Goal: Task Accomplishment & Management: Manage account settings

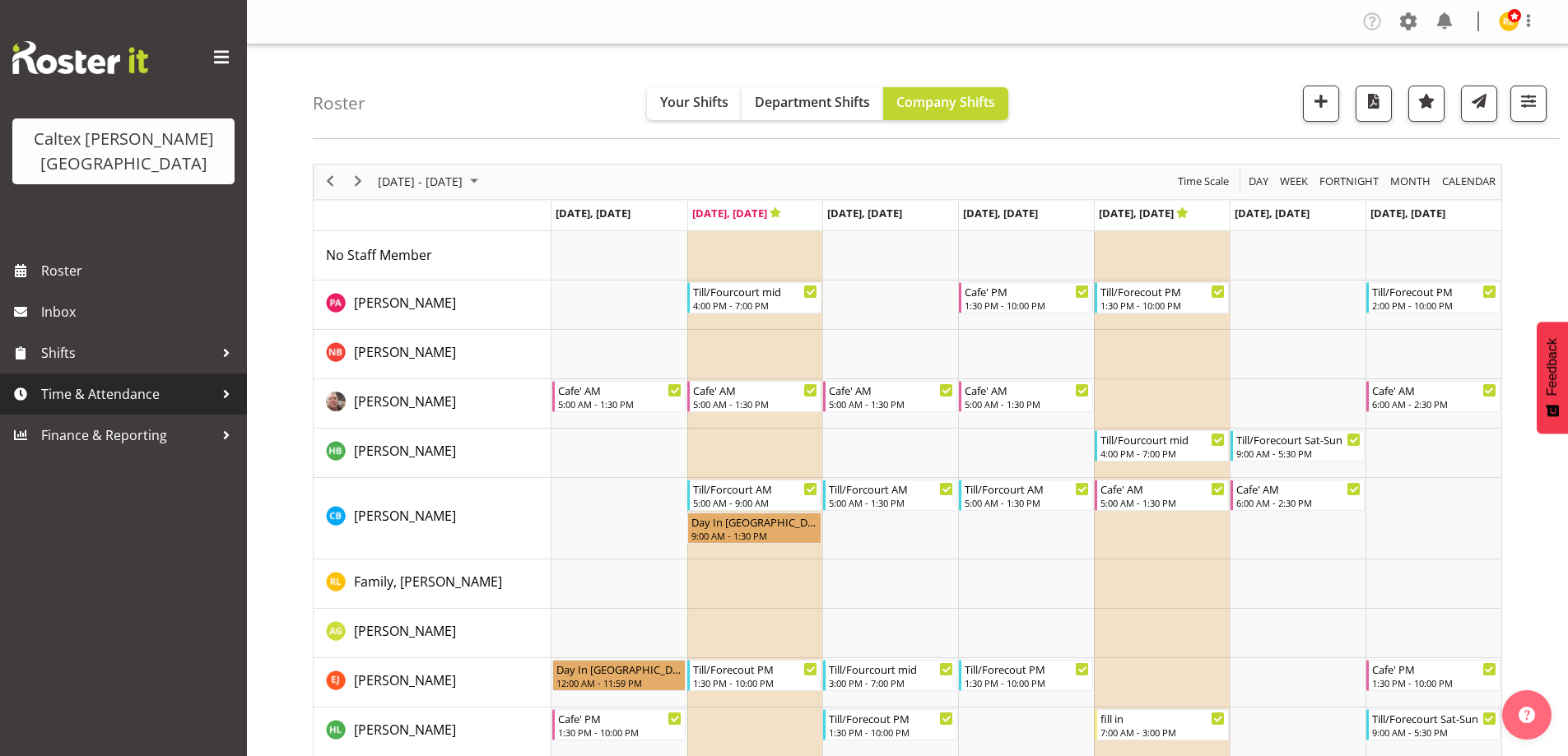
click at [67, 382] on span "Time & Attendance" at bounding box center [127, 394] width 173 height 25
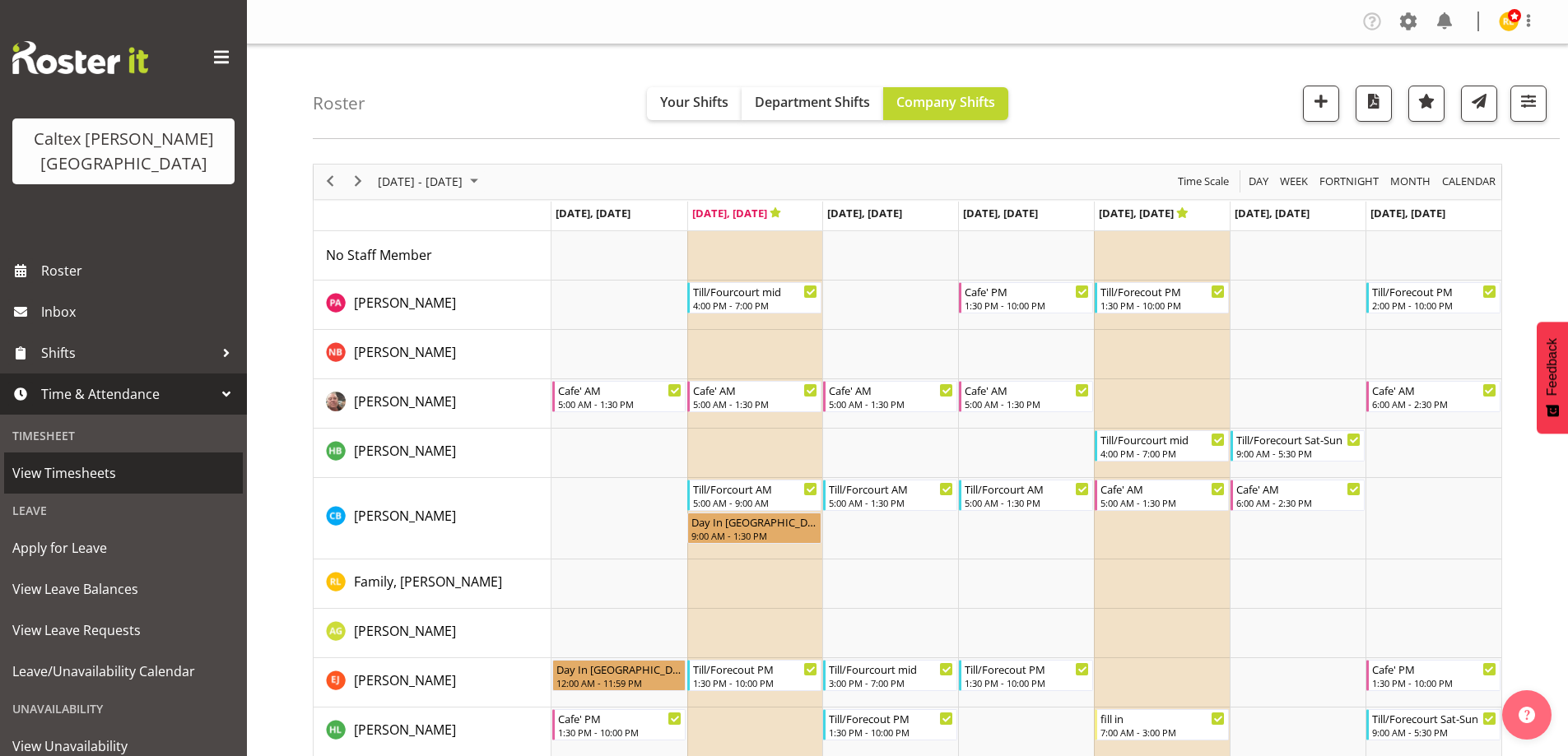
drag, startPoint x: 57, startPoint y: 455, endPoint x: 168, endPoint y: 411, distance: 119.4
click at [60, 460] on span "View Timesheets" at bounding box center [123, 473] width 222 height 25
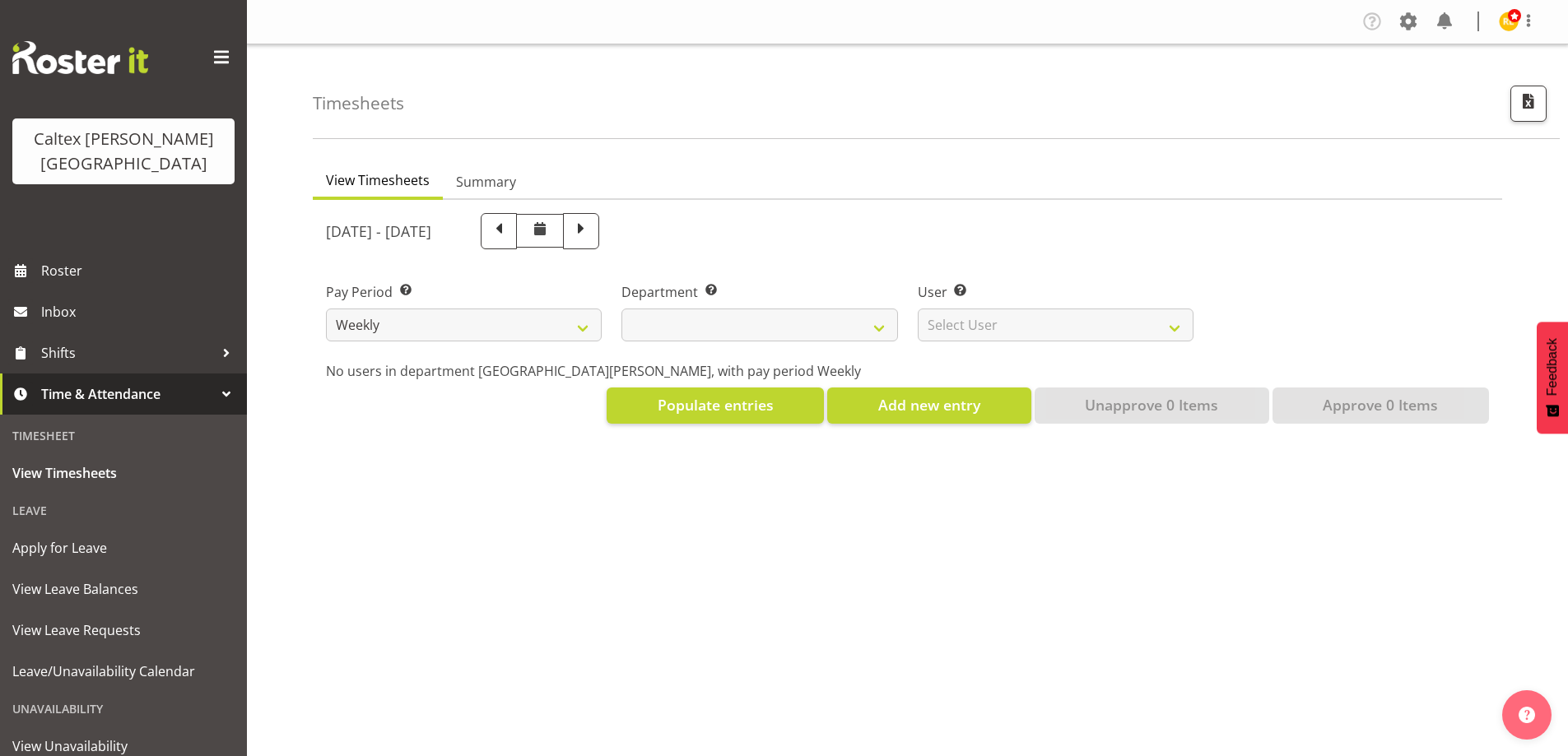
select select
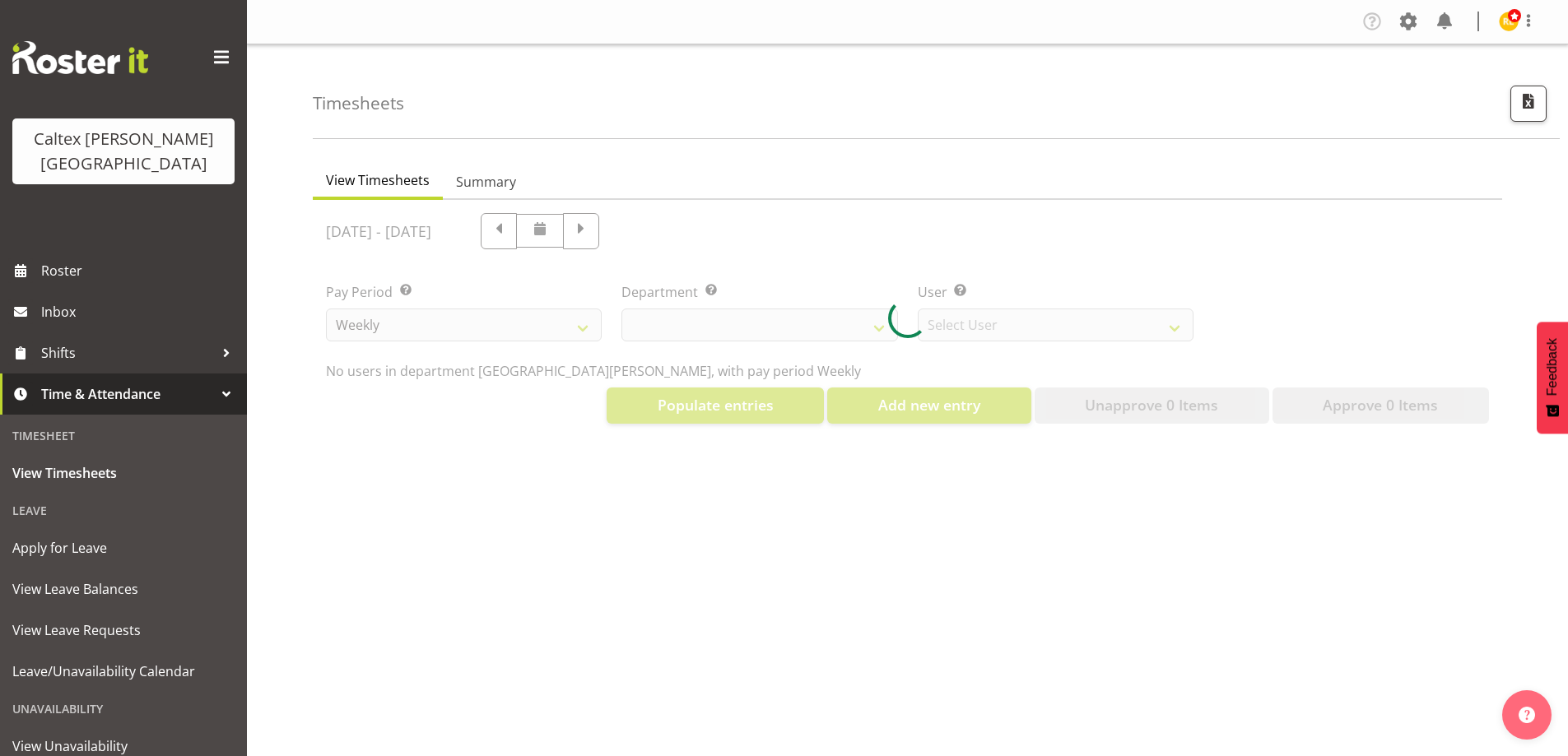
select select "10953"
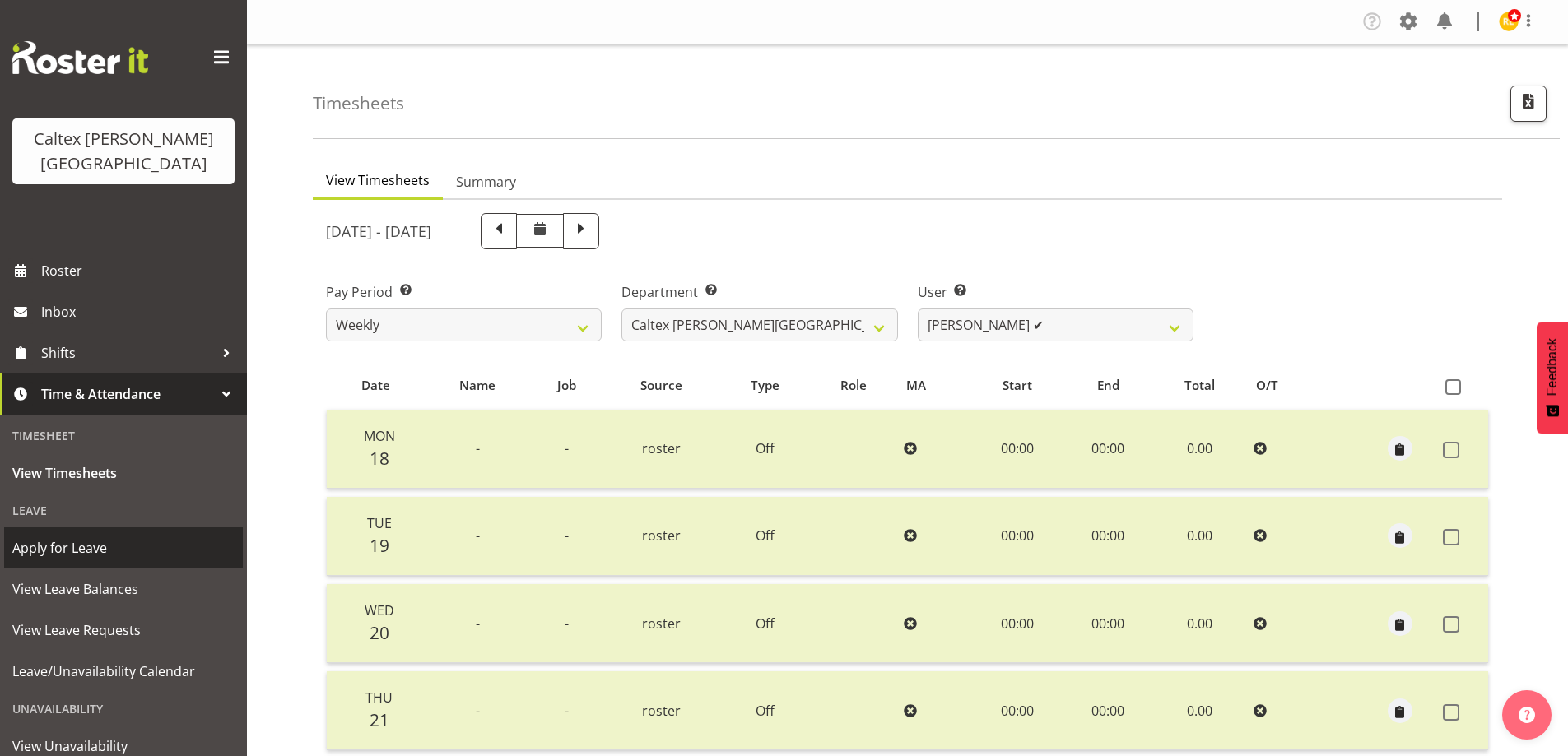
click at [56, 536] on span "Apply for Leave" at bounding box center [123, 548] width 222 height 25
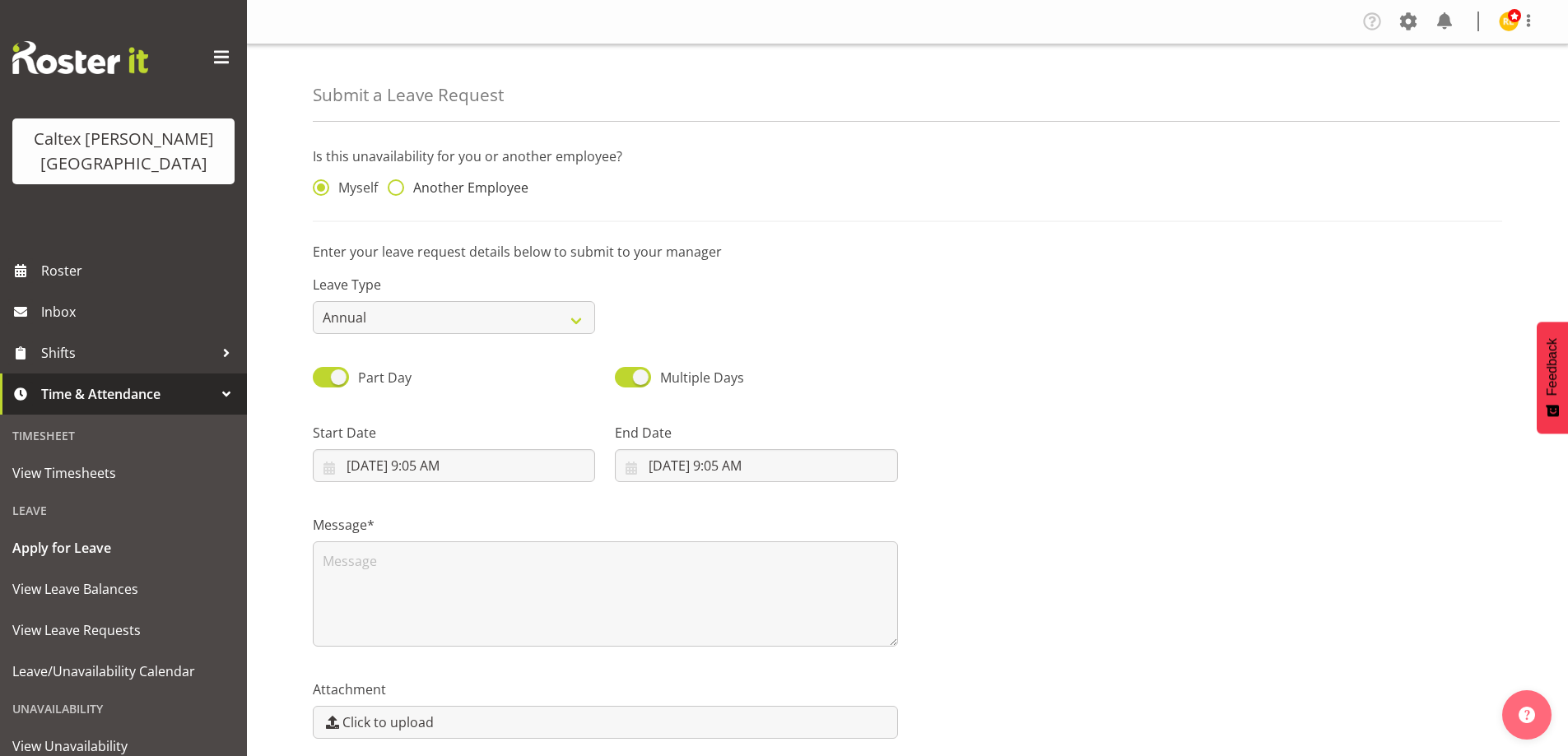
click at [402, 183] on span at bounding box center [395, 187] width 16 height 16
click at [398, 183] on input "Another Employee" at bounding box center [392, 188] width 11 height 11
radio input "true"
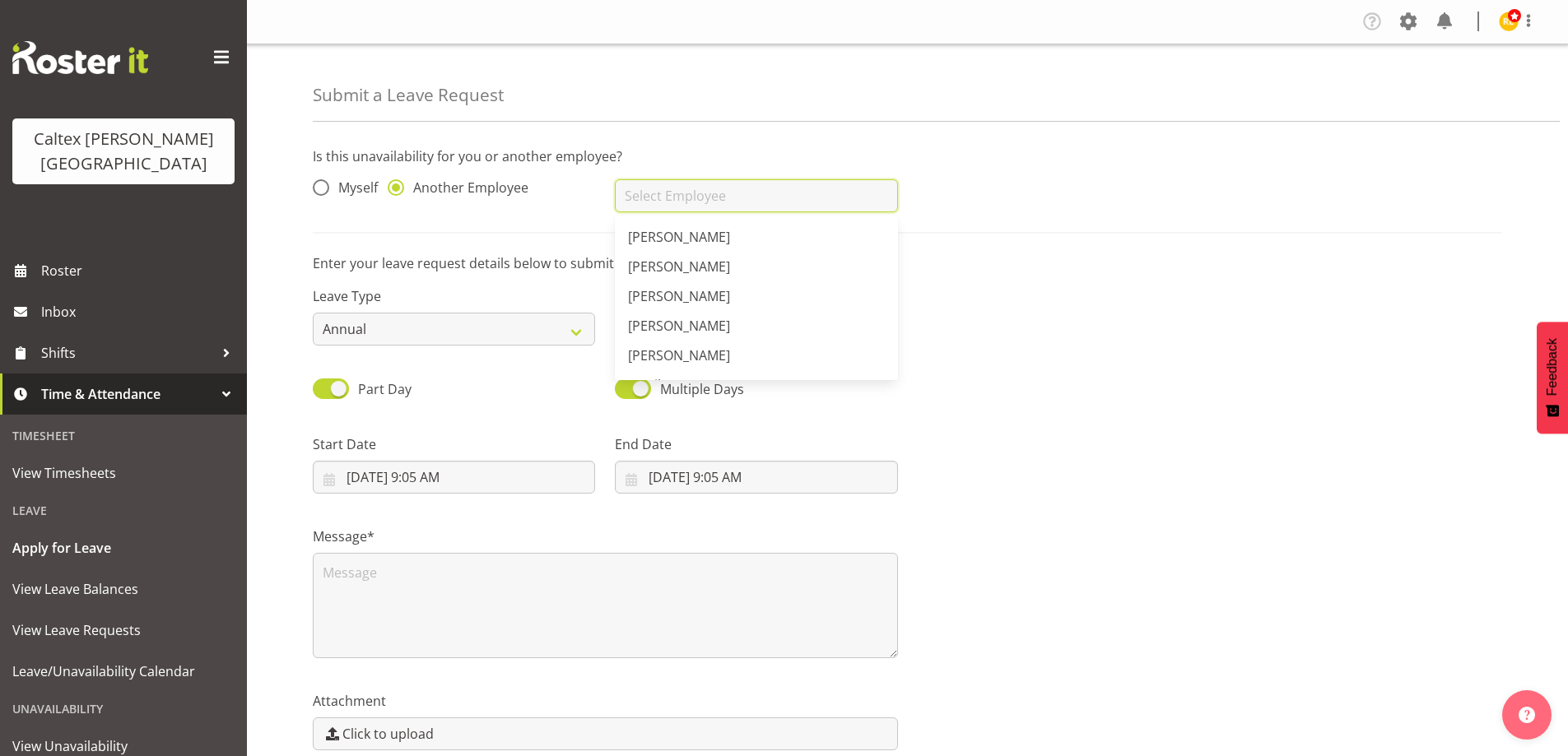
click at [673, 209] on input "text" at bounding box center [755, 195] width 282 height 33
click at [720, 349] on span "[PERSON_NAME]" at bounding box center [679, 355] width 102 height 18
type input "[PERSON_NAME]"
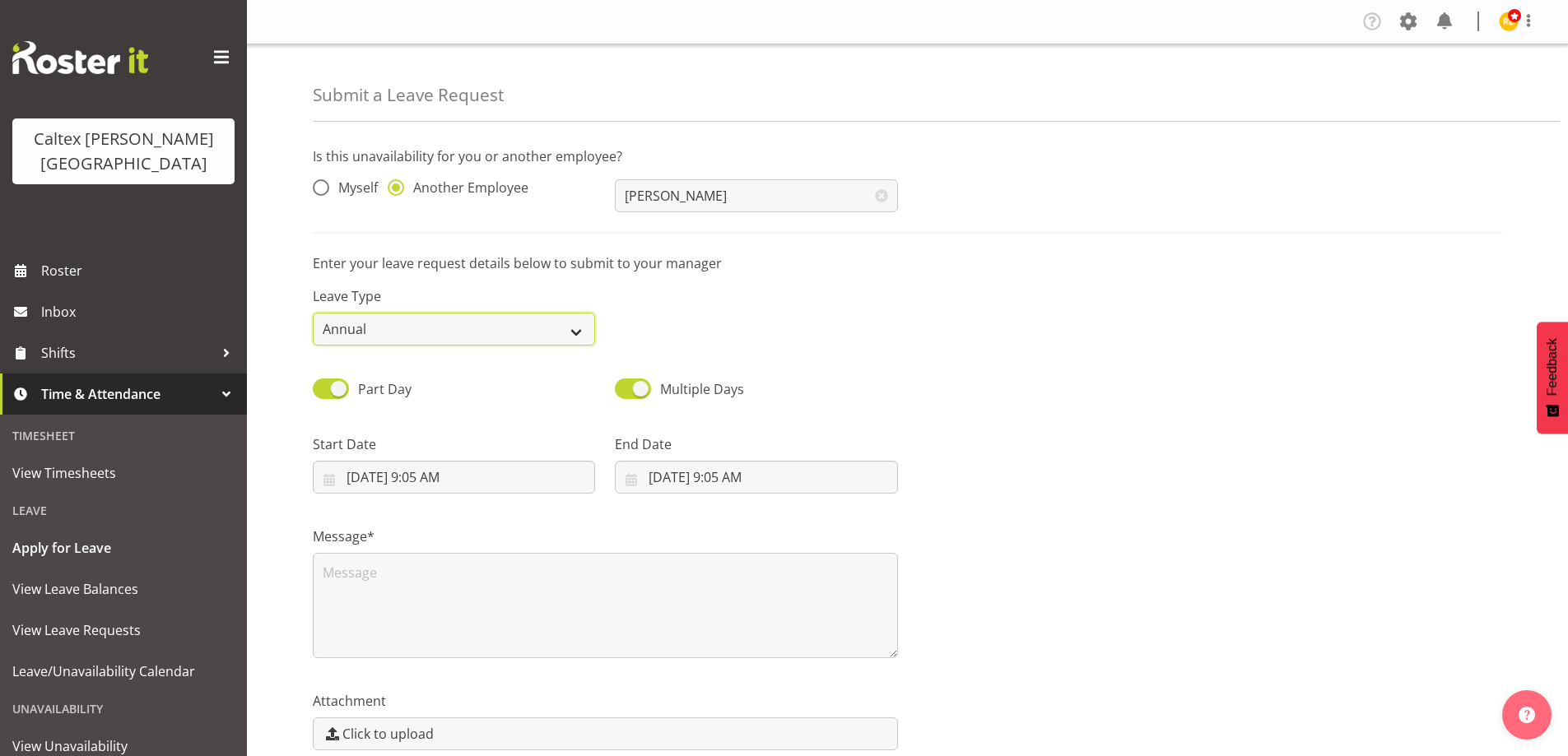
click at [574, 336] on select "Annual Sick Leave Without Pay Bereavement Domestic Violence Parental Jury Servi…" at bounding box center [454, 329] width 282 height 33
select select "Day In [GEOGRAPHIC_DATA]"
click at [313, 313] on select "Annual Sick Leave Without Pay Bereavement Domestic Violence Parental Jury Servi…" at bounding box center [454, 329] width 282 height 33
click at [494, 482] on input "8/26/2025, 9:05 AM" at bounding box center [454, 477] width 282 height 33
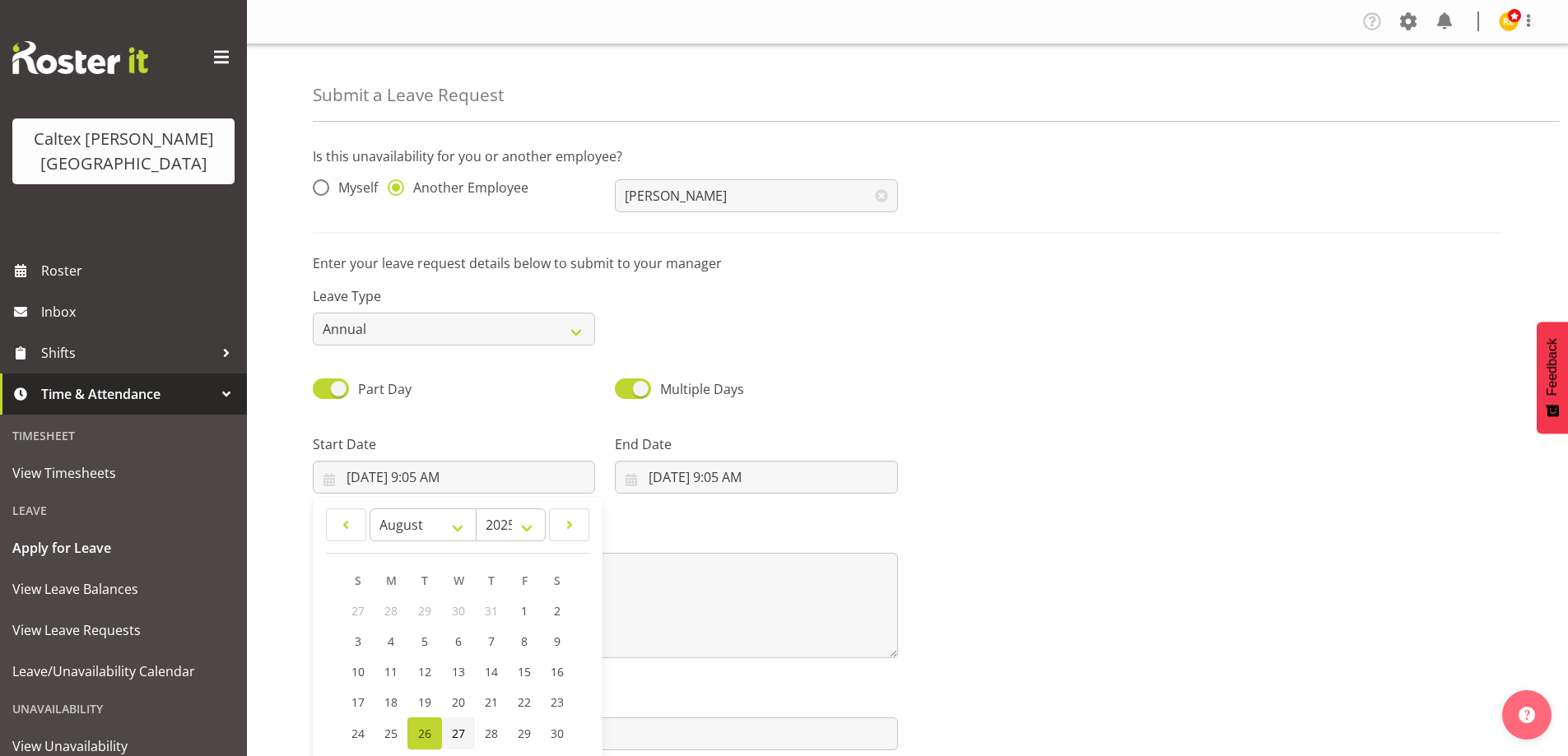
click at [464, 724] on link "27" at bounding box center [459, 734] width 33 height 33
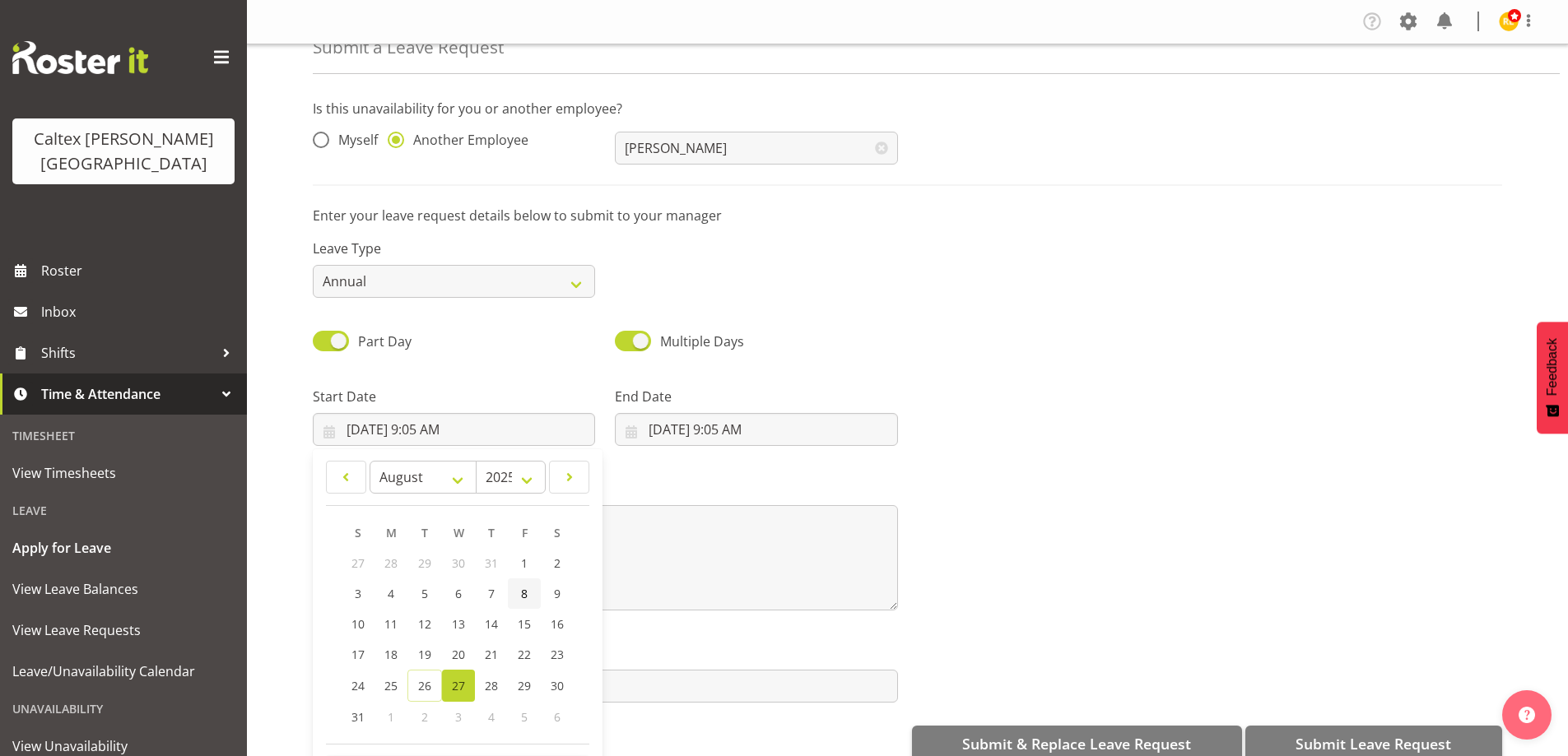
scroll to position [78, 0]
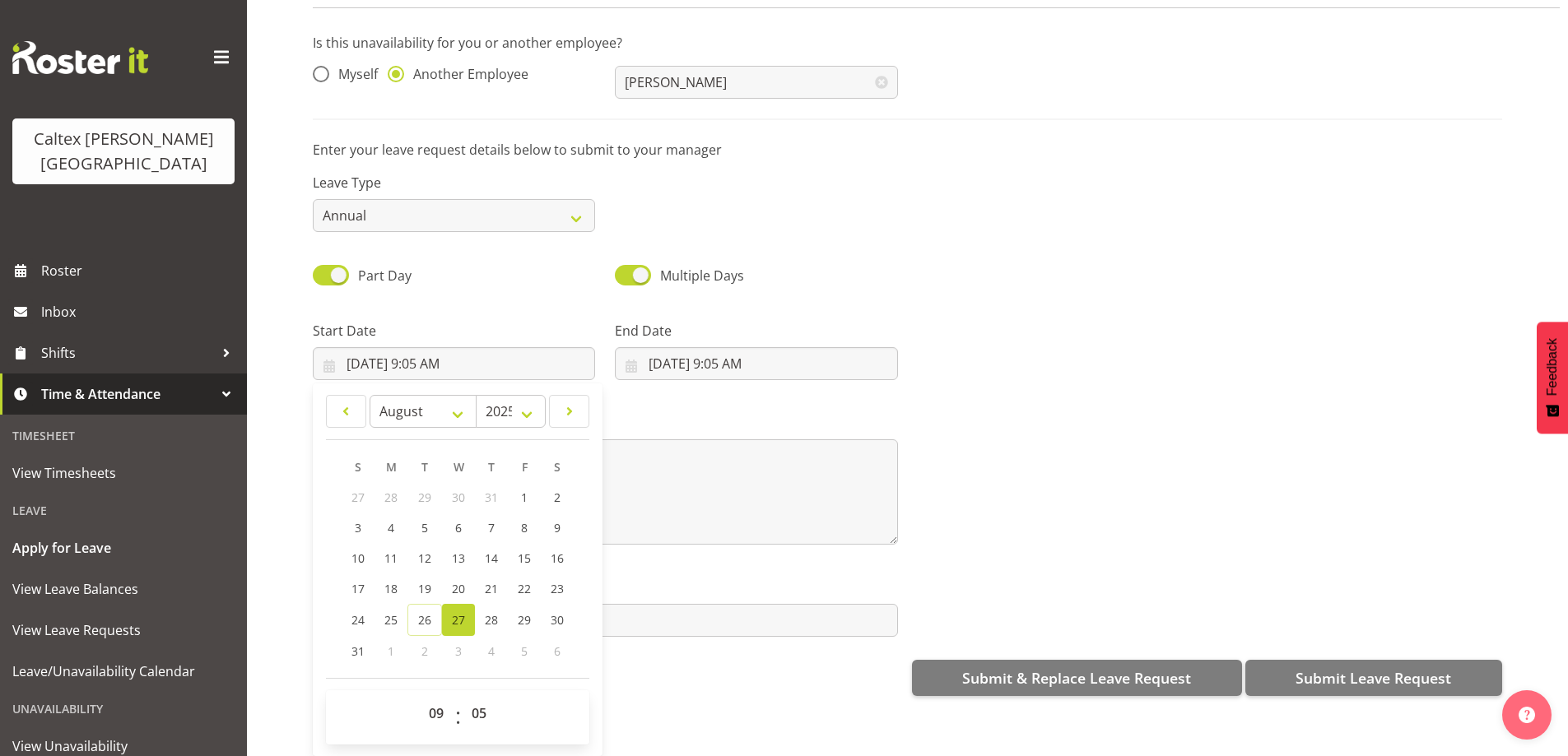
click at [467, 606] on link "27" at bounding box center [459, 620] width 33 height 33
type input "8/27/2025, 12:00 AM"
select select "0"
click at [440, 698] on select "00 01 02 03 04 05 06 07 08 09 10 11 12 13 14 15 16 17 18 19 20 21 22 23" at bounding box center [437, 713] width 37 height 33
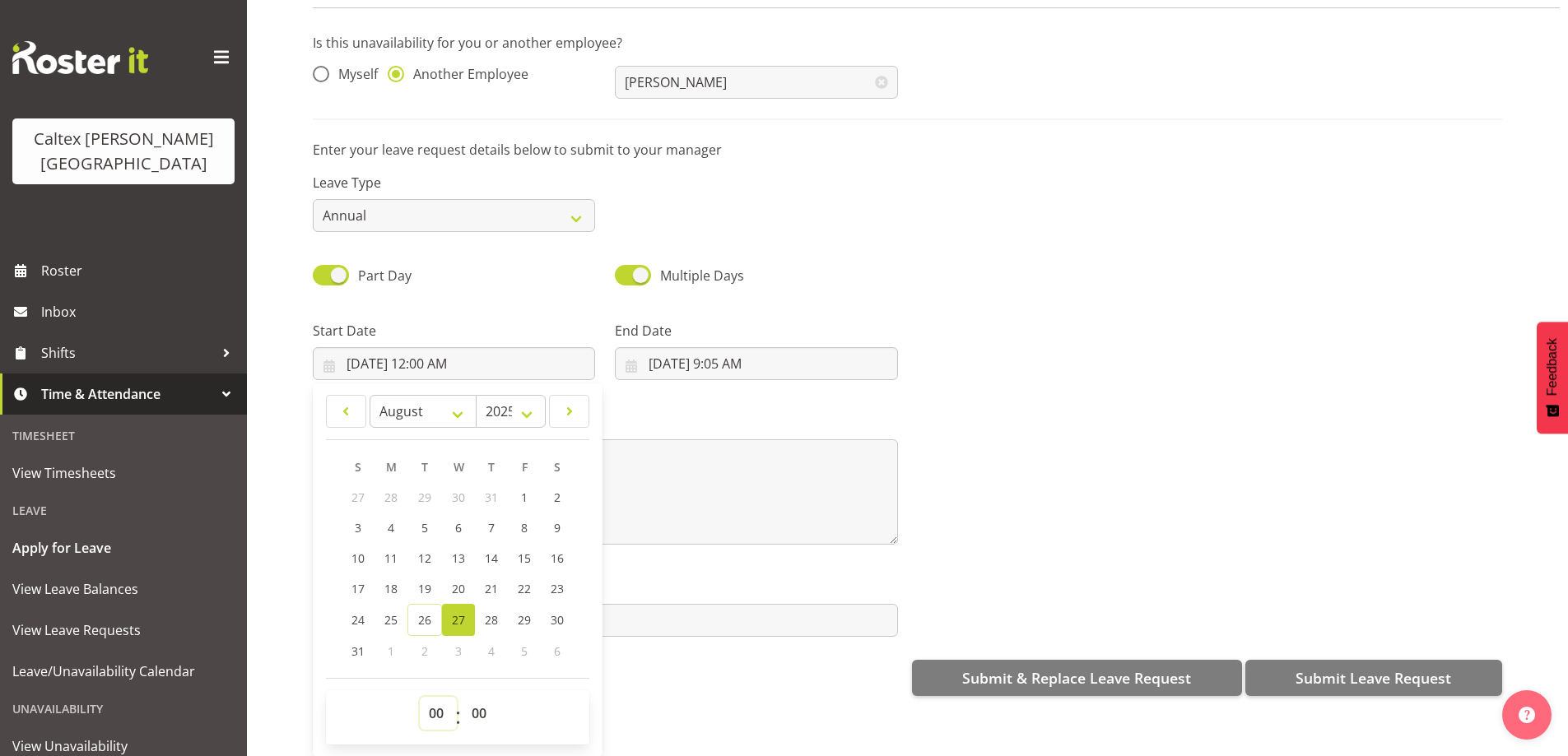
select select "9"
click at [419, 697] on select "00 01 02 03 04 05 06 07 08 09 10 11 12 13 14 15 16 17 18 19 20 21 22 23" at bounding box center [437, 713] width 37 height 33
type input "8/27/2025, 9:00 AM"
click at [484, 699] on select "00 01 02 03 04 05 06 07 08 09 10 11 12 13 14 15 16 17 18 19 20 21 22 23 24 25 2…" at bounding box center [481, 713] width 37 height 33
click at [772, 631] on div "Attachment Click to upload" at bounding box center [605, 600] width 605 height 92
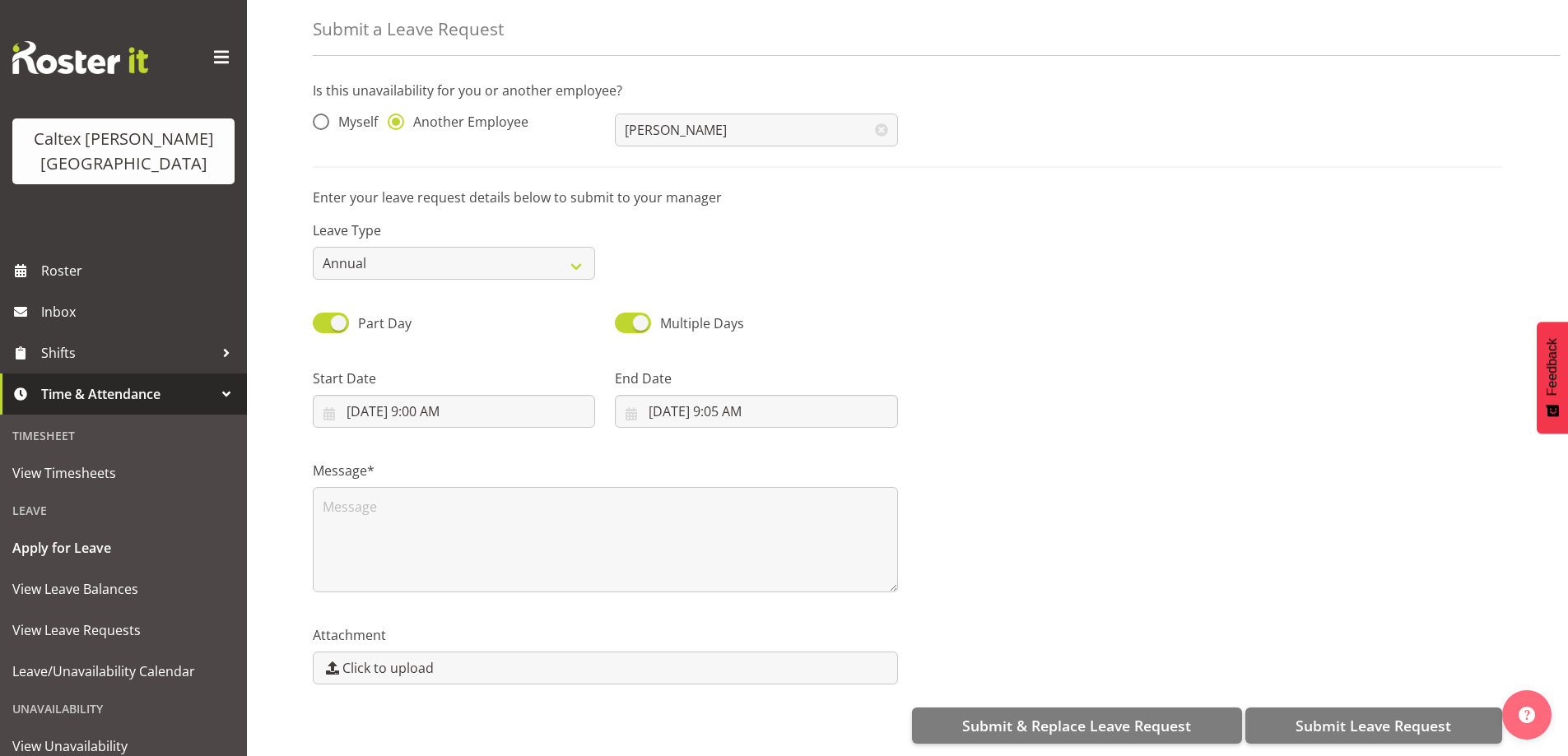
scroll to position [0, 0]
click at [713, 401] on input "8/26/2025, 9:05 AM" at bounding box center [755, 411] width 282 height 33
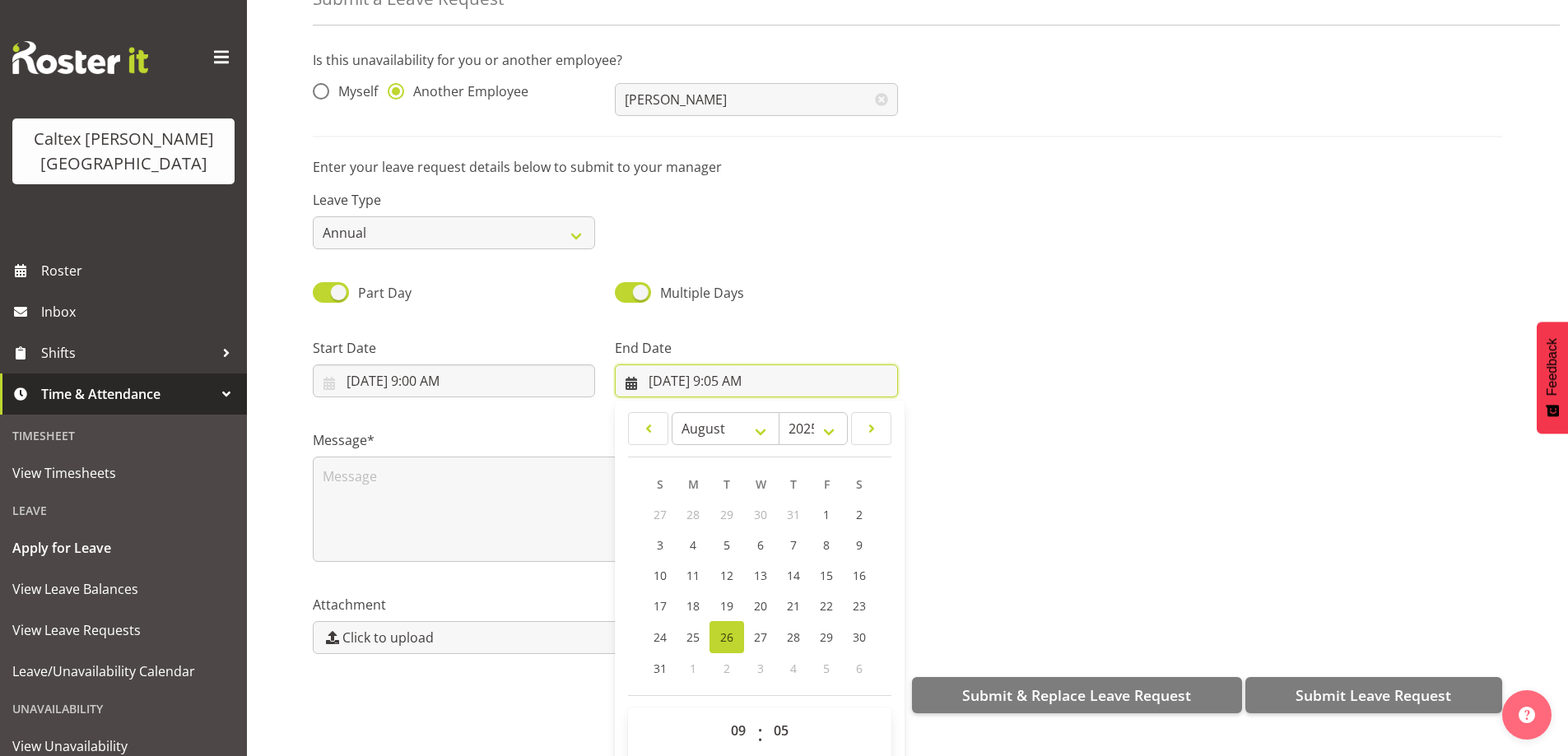
scroll to position [48, 0]
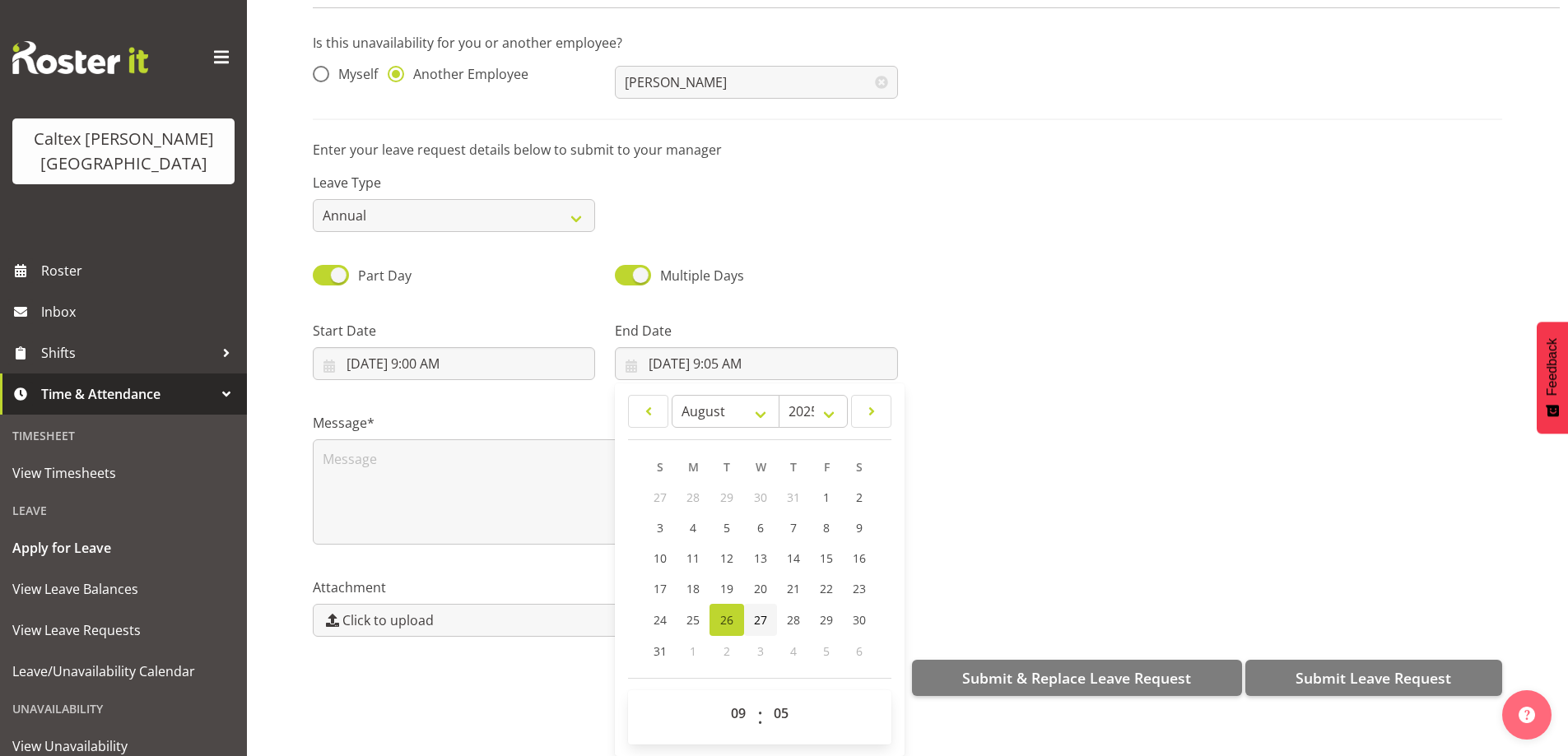
click at [754, 612] on span "27" at bounding box center [761, 620] width 13 height 15
type input "8/27/2025, 9:05 AM"
click at [741, 700] on select "00 01 02 03 04 05 06 07 08 09 10 11 12 13 14 15 16 17 18 19 20 21 22 23" at bounding box center [740, 713] width 37 height 33
select select "13"
click at [722, 697] on select "00 01 02 03 04 05 06 07 08 09 10 11 12 13 14 15 16 17 18 19 20 21 22 23" at bounding box center [740, 713] width 37 height 33
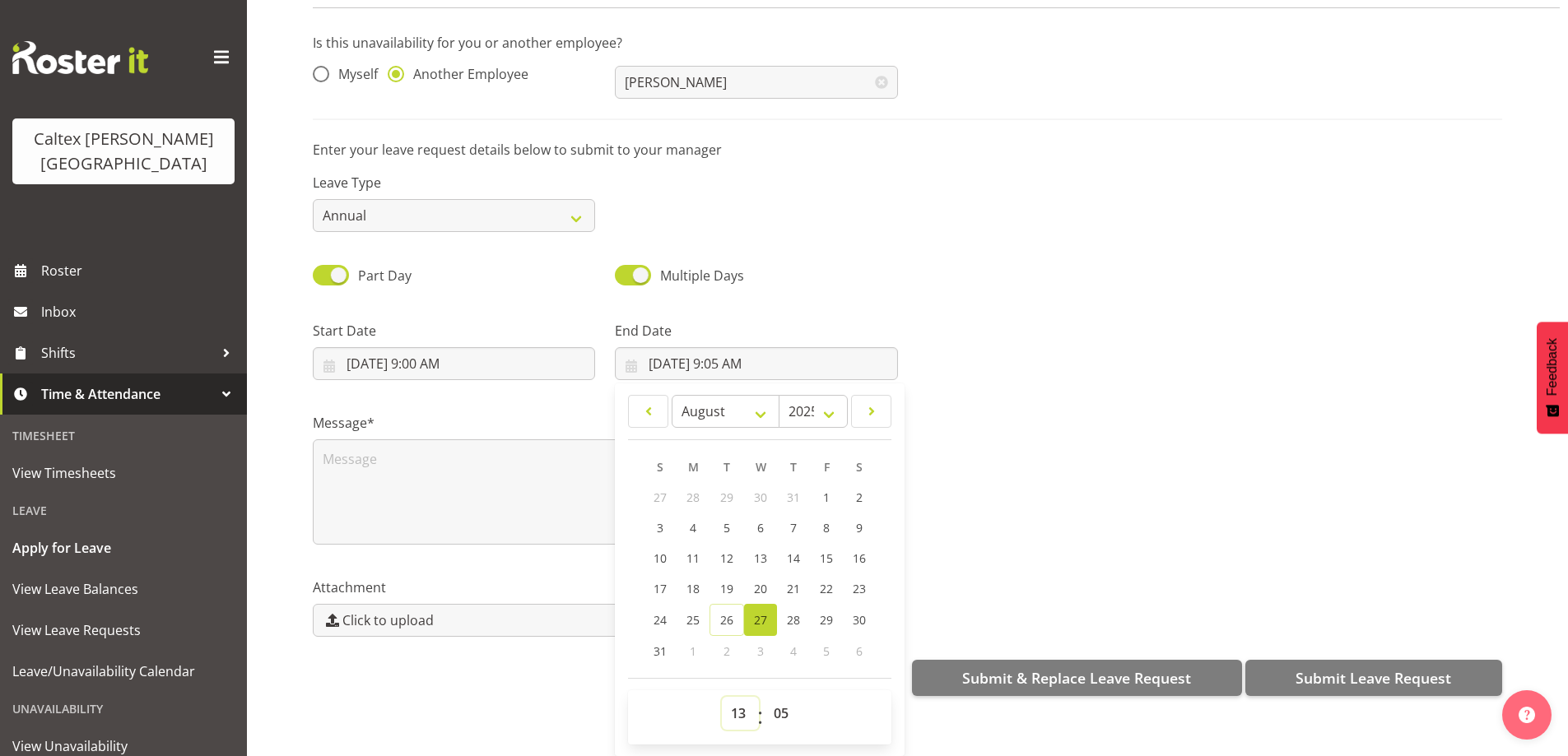
type input "8/27/2025, 1:05 PM"
click at [773, 703] on select "00 01 02 03 04 05 06 07 08 09 10 11 12 13 14 15 16 17 18 19 20 21 22 23 24 25 2…" at bounding box center [783, 713] width 37 height 33
select select "30"
click at [765, 697] on select "00 01 02 03 04 05 06 07 08 09 10 11 12 13 14 15 16 17 18 19 20 21 22 23 24 25 2…" at bounding box center [783, 713] width 37 height 33
type input "8/27/2025, 1:30 PM"
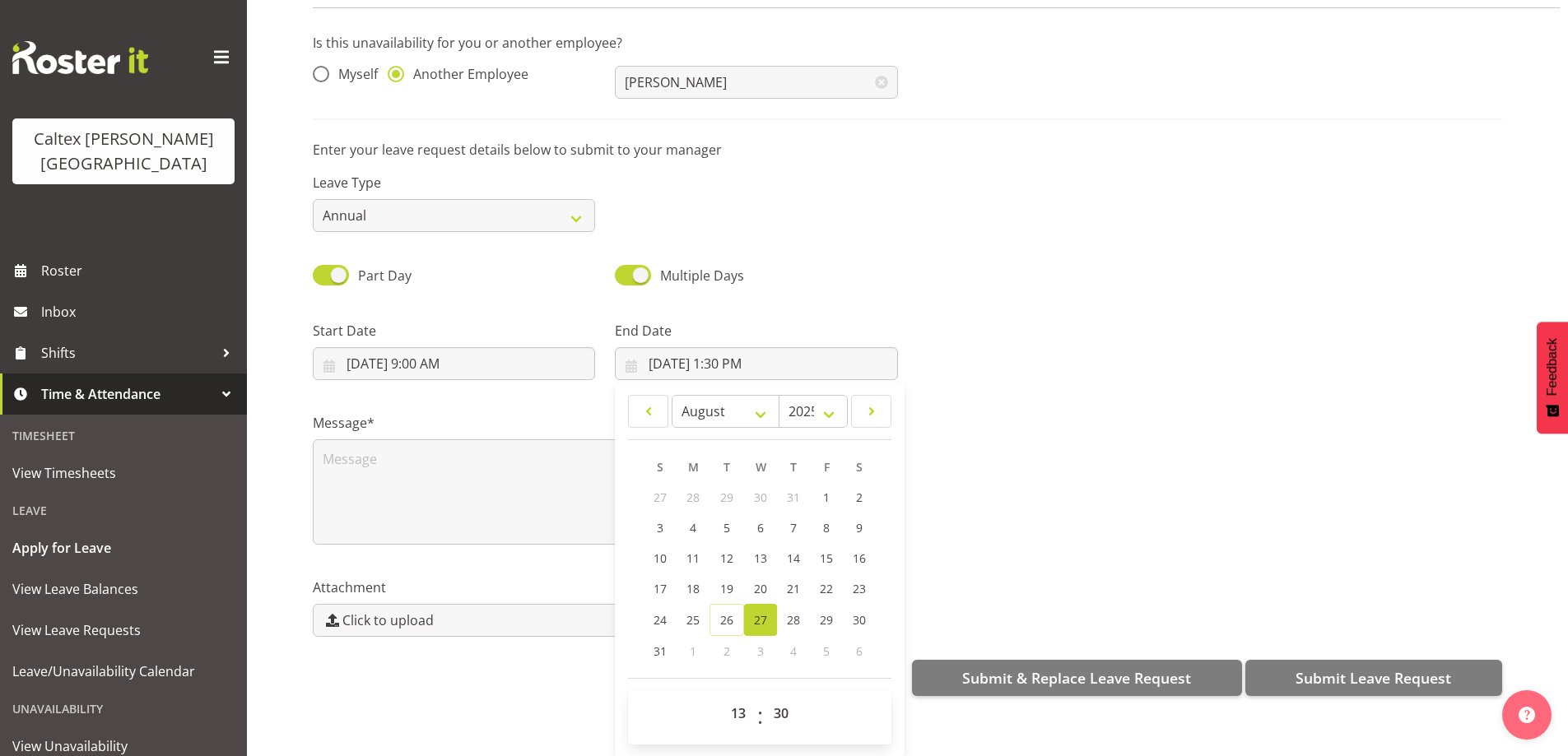
click at [994, 556] on div "Attachment Click to upload" at bounding box center [907, 600] width 1209 height 92
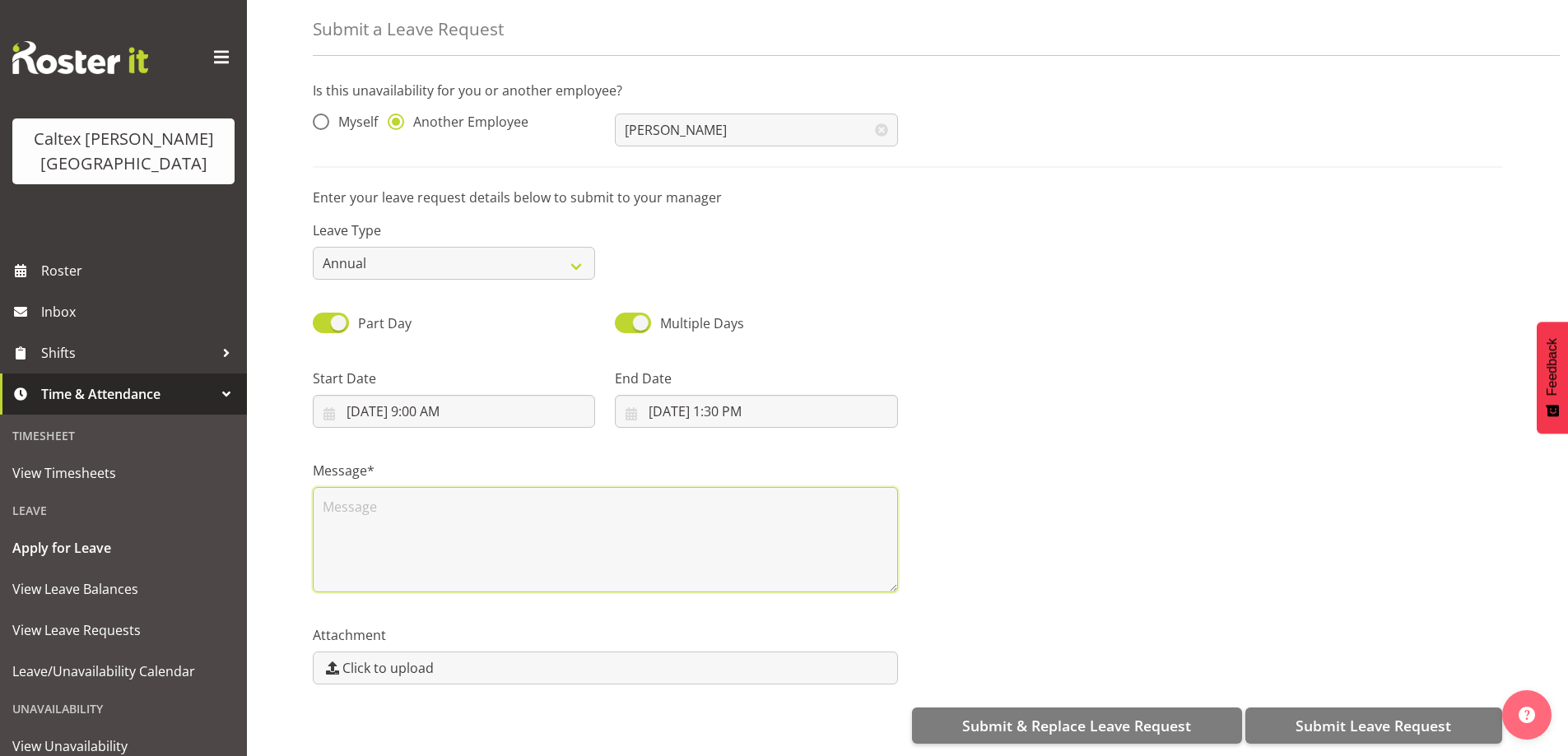
click at [425, 515] on textarea at bounding box center [605, 540] width 585 height 105
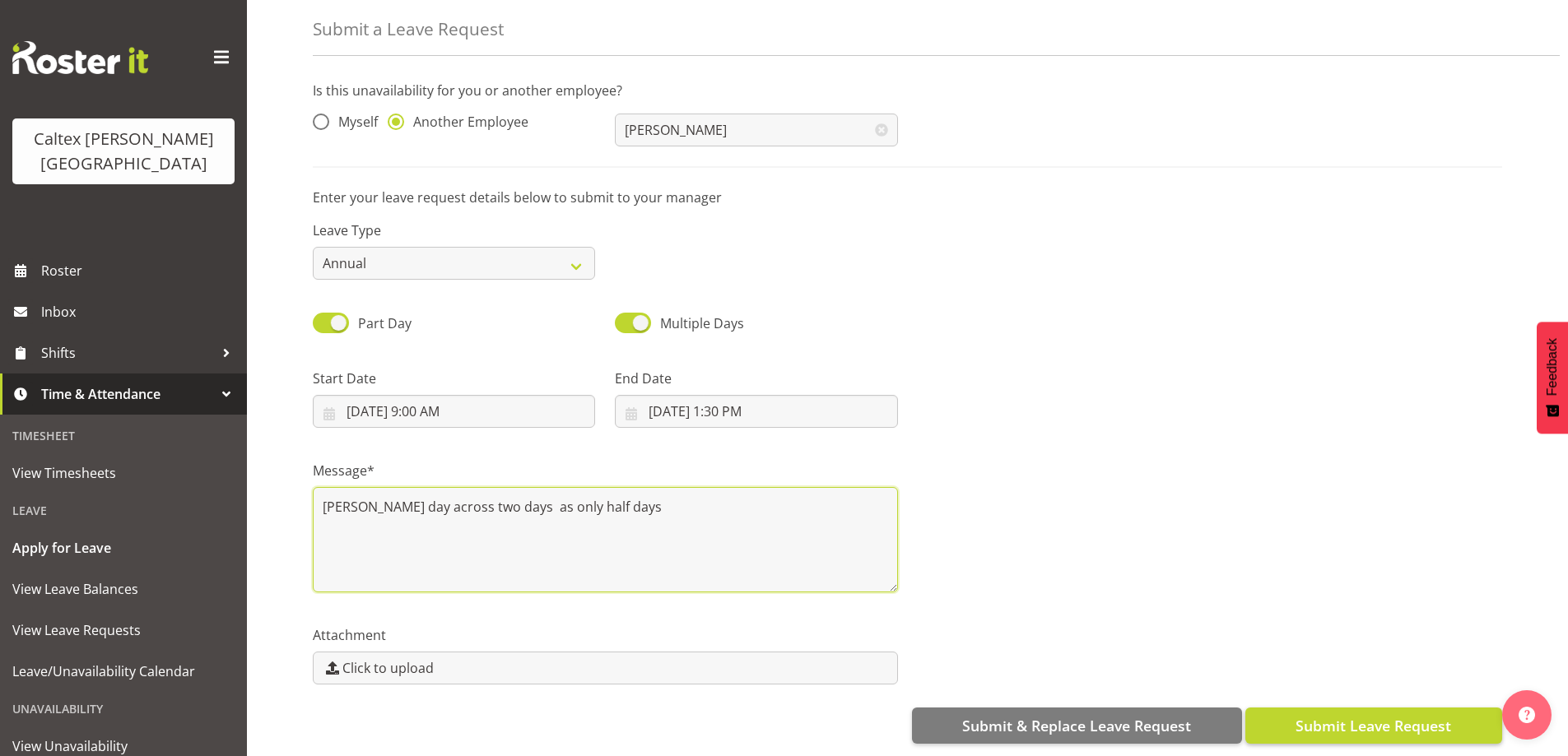
type textarea "lue day across two days as only half days"
click at [1342, 715] on span "Submit Leave Request" at bounding box center [1373, 725] width 155 height 21
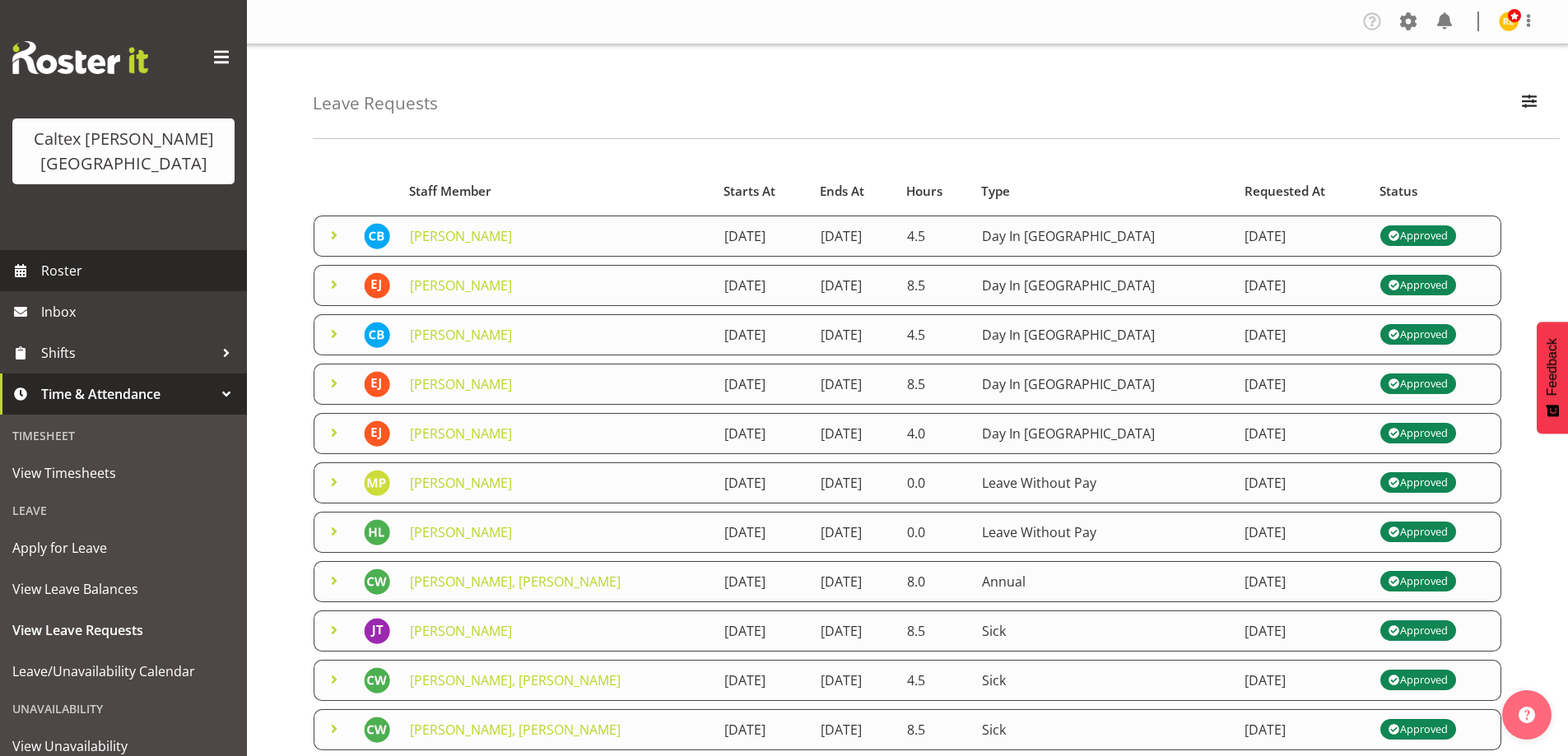
click at [57, 258] on span "Roster" at bounding box center [140, 271] width 197 height 25
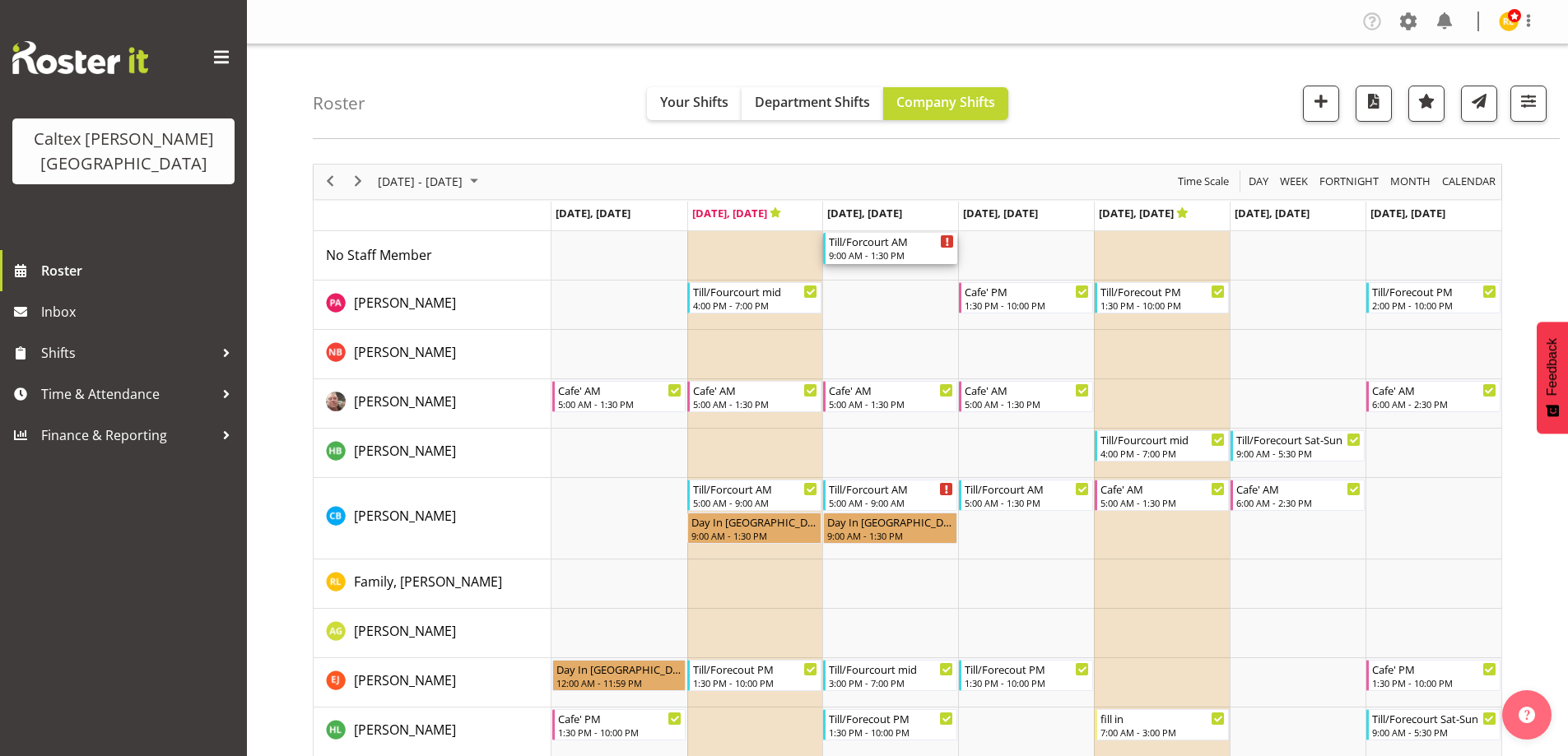
click at [883, 252] on div "9:00 AM - 1:30 PM" at bounding box center [891, 256] width 125 height 13
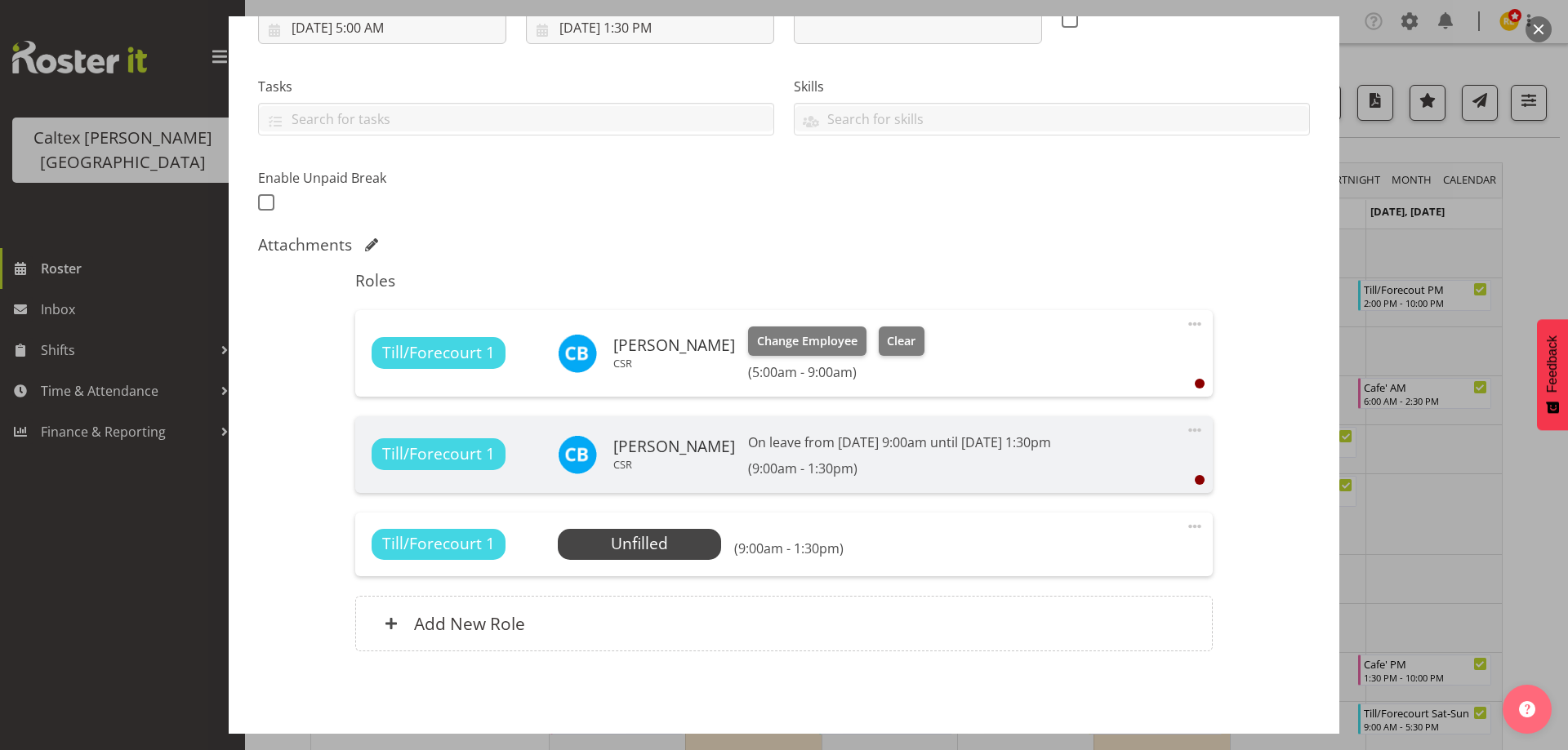
scroll to position [364, 0]
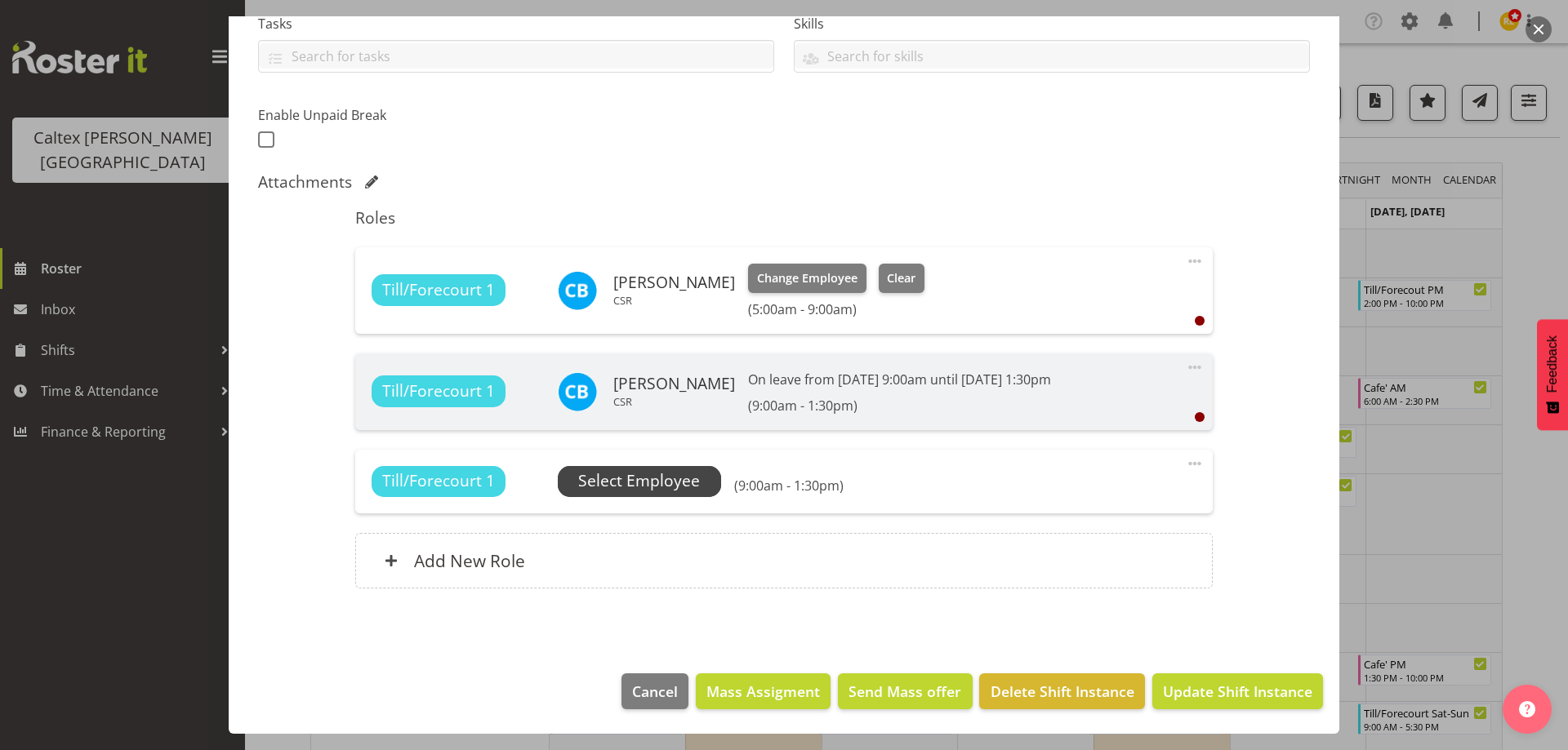
click at [656, 480] on span "Select Employee" at bounding box center [639, 480] width 122 height 24
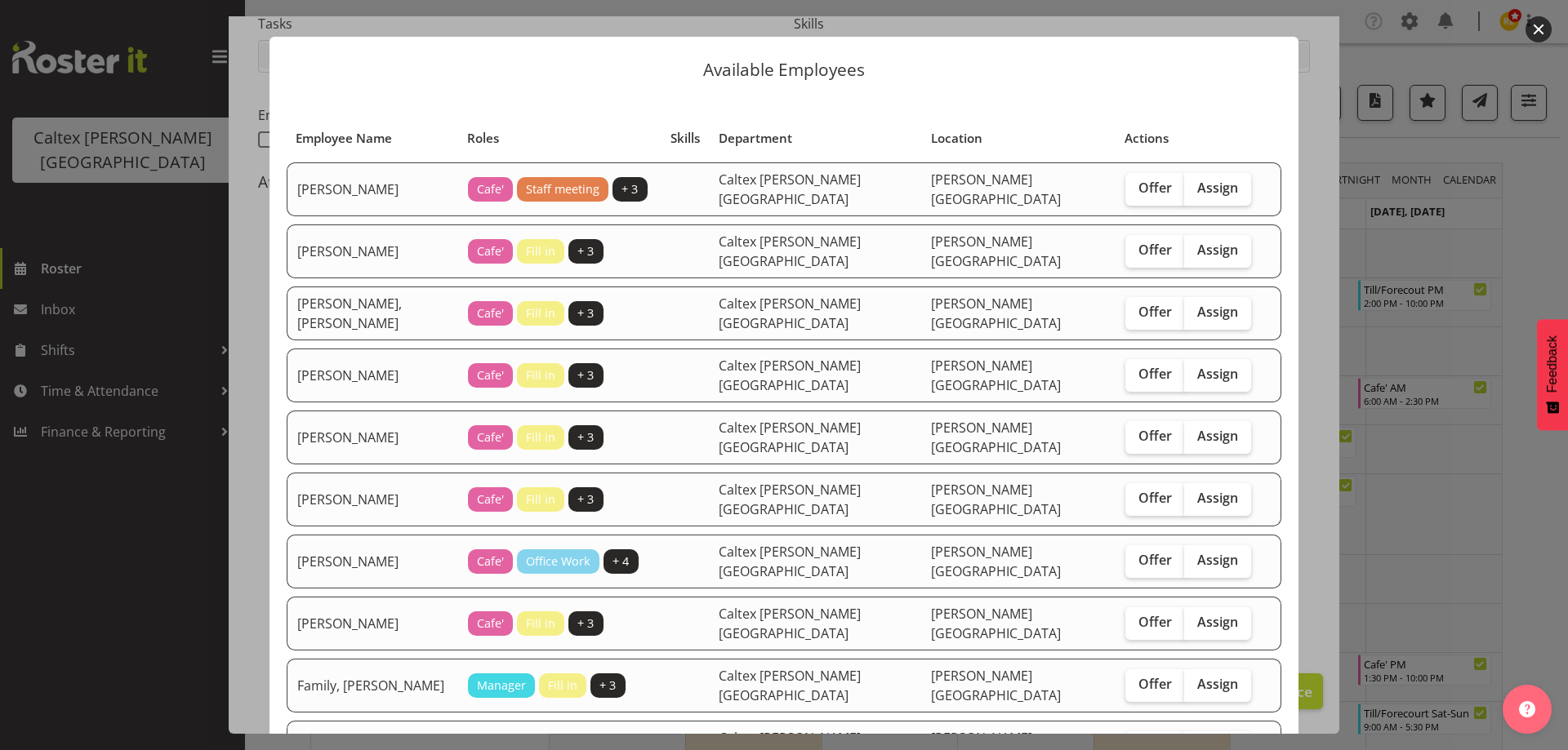
scroll to position [20, 0]
click at [1197, 305] on span "Assign" at bounding box center [1217, 312] width 41 height 16
click at [1184, 308] on input "Assign" at bounding box center [1189, 312] width 10 height 10
checkbox input "true"
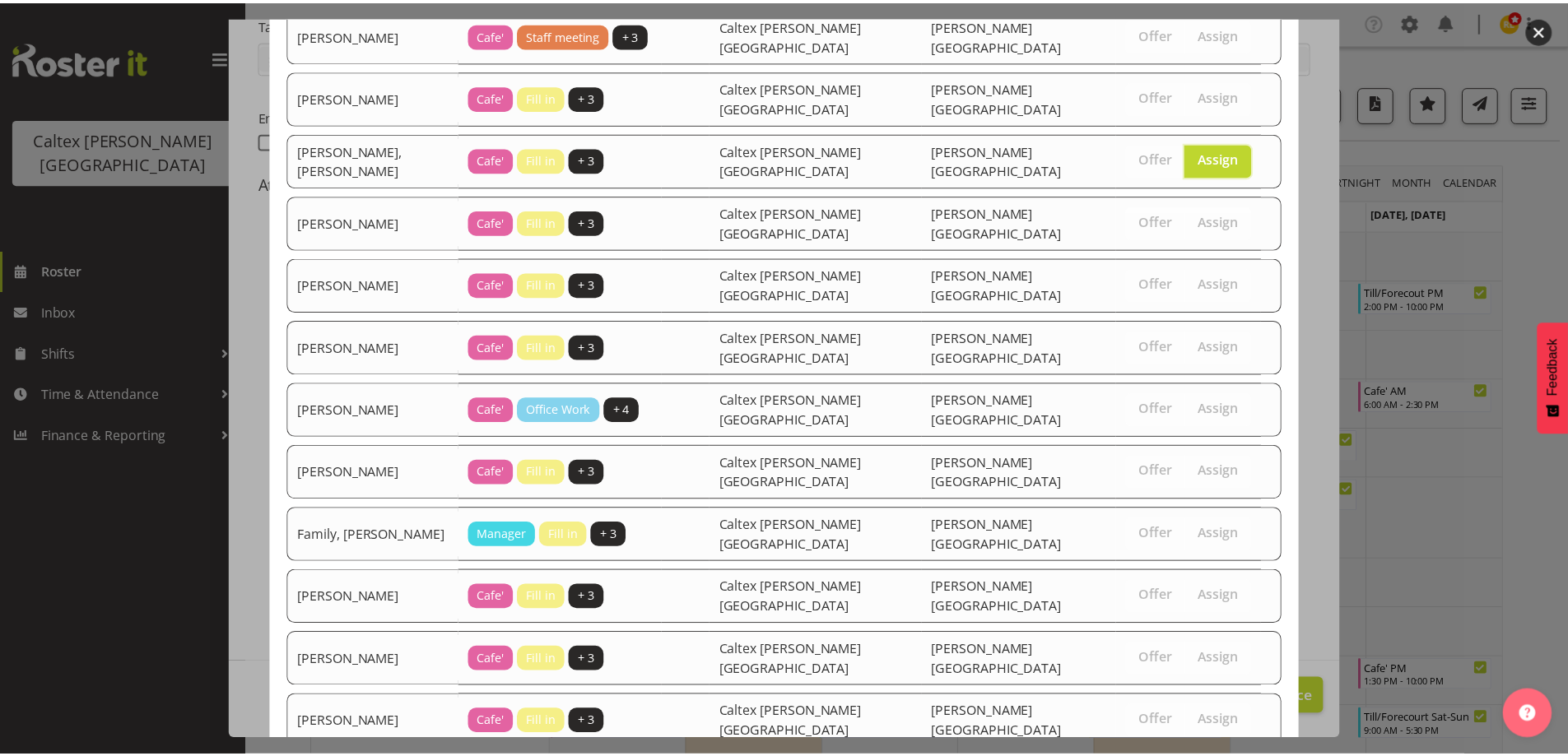
scroll to position [267, 0]
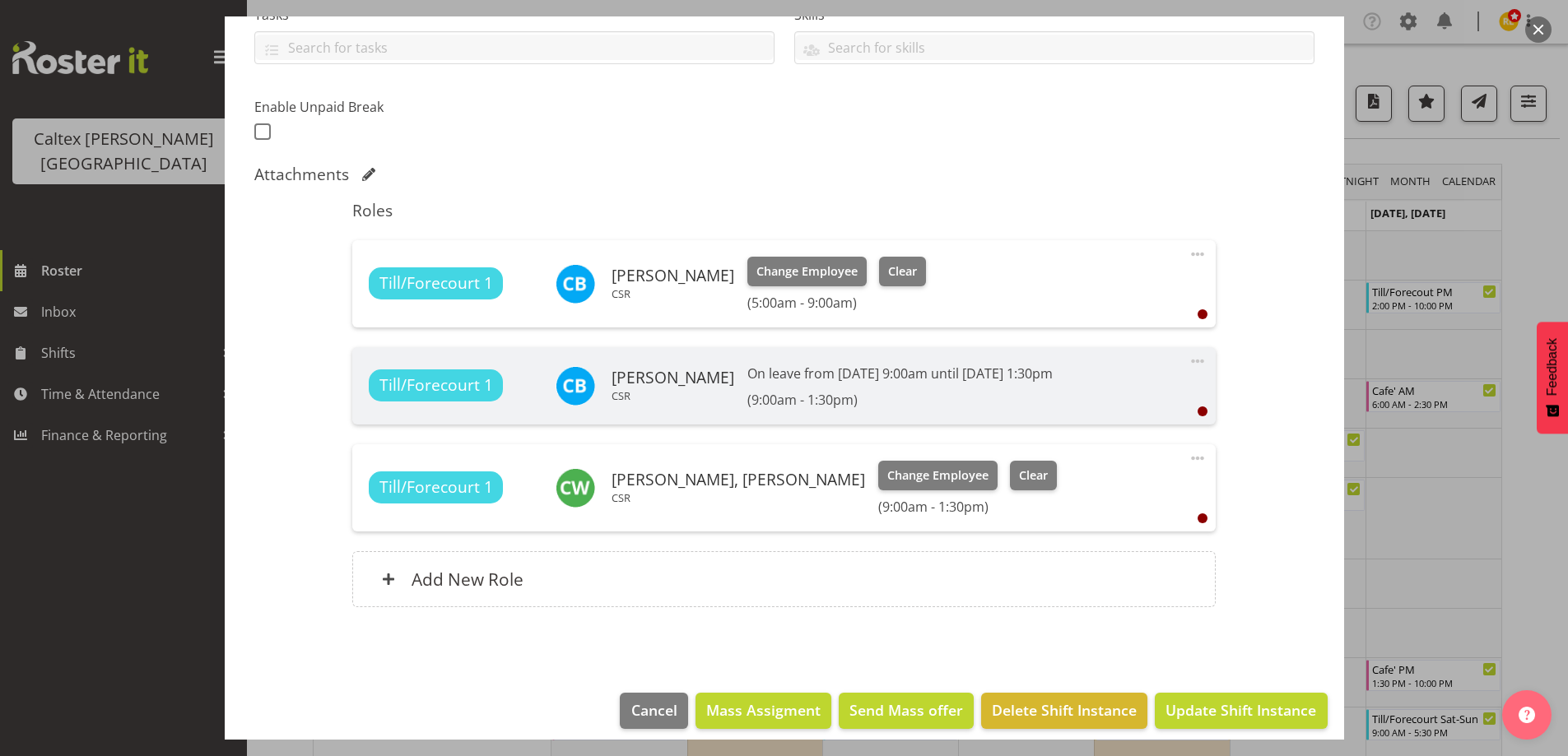
scroll to position [389, 0]
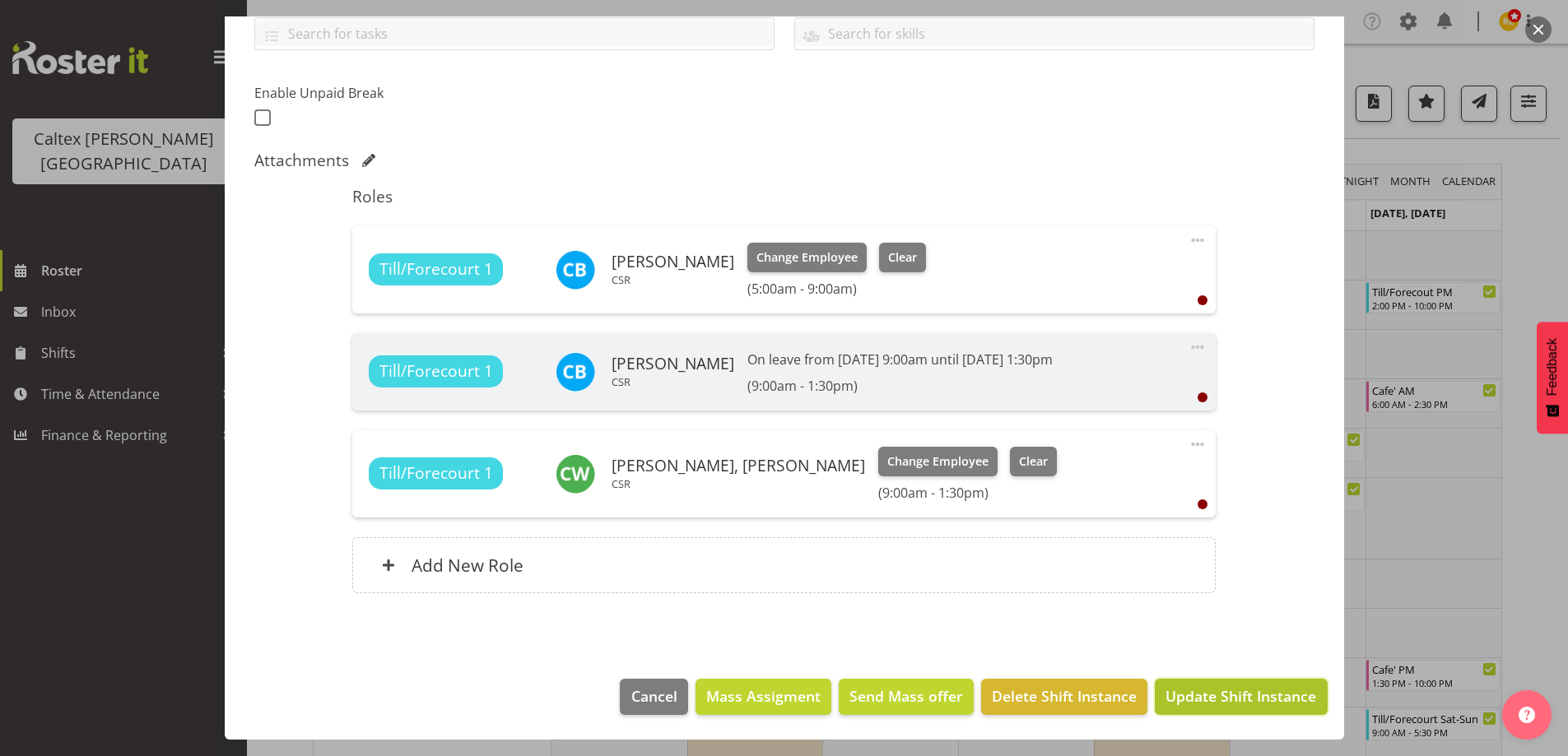
drag, startPoint x: 1248, startPoint y: 702, endPoint x: 1243, endPoint y: 692, distance: 11.2
click at [1249, 700] on span "Update Shift Instance" at bounding box center [1240, 696] width 150 height 21
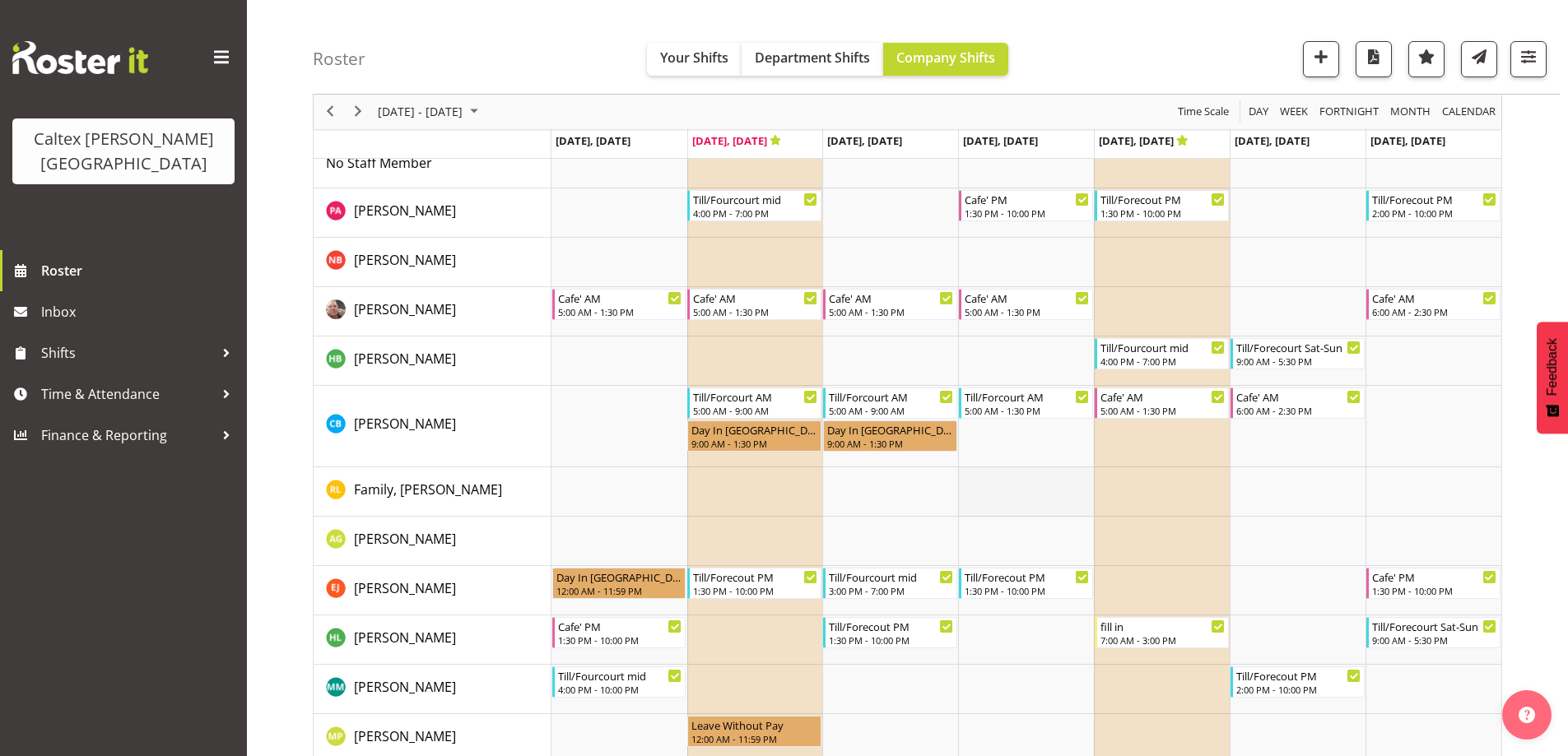
scroll to position [0, 0]
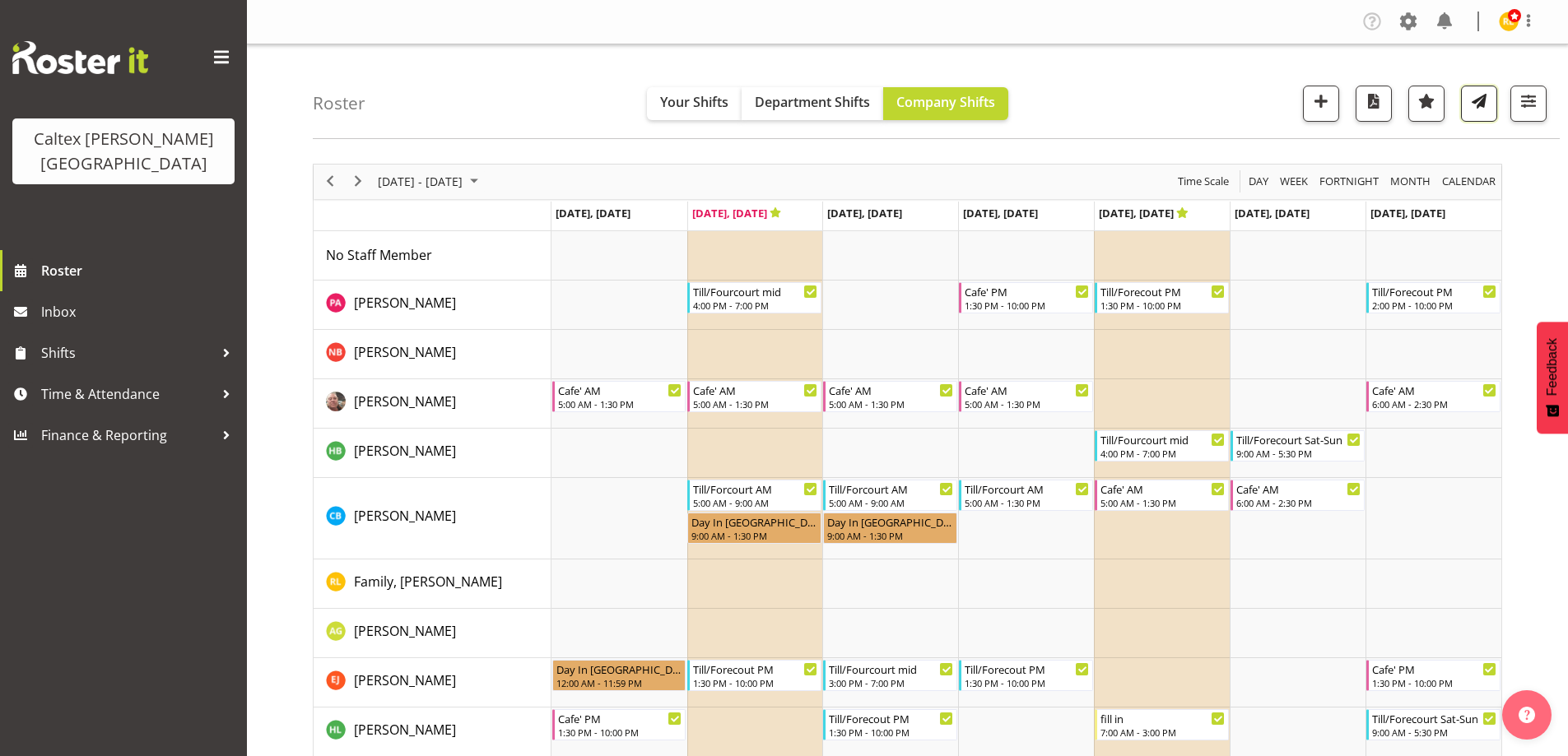
click at [1470, 105] on span "button" at bounding box center [1479, 101] width 21 height 21
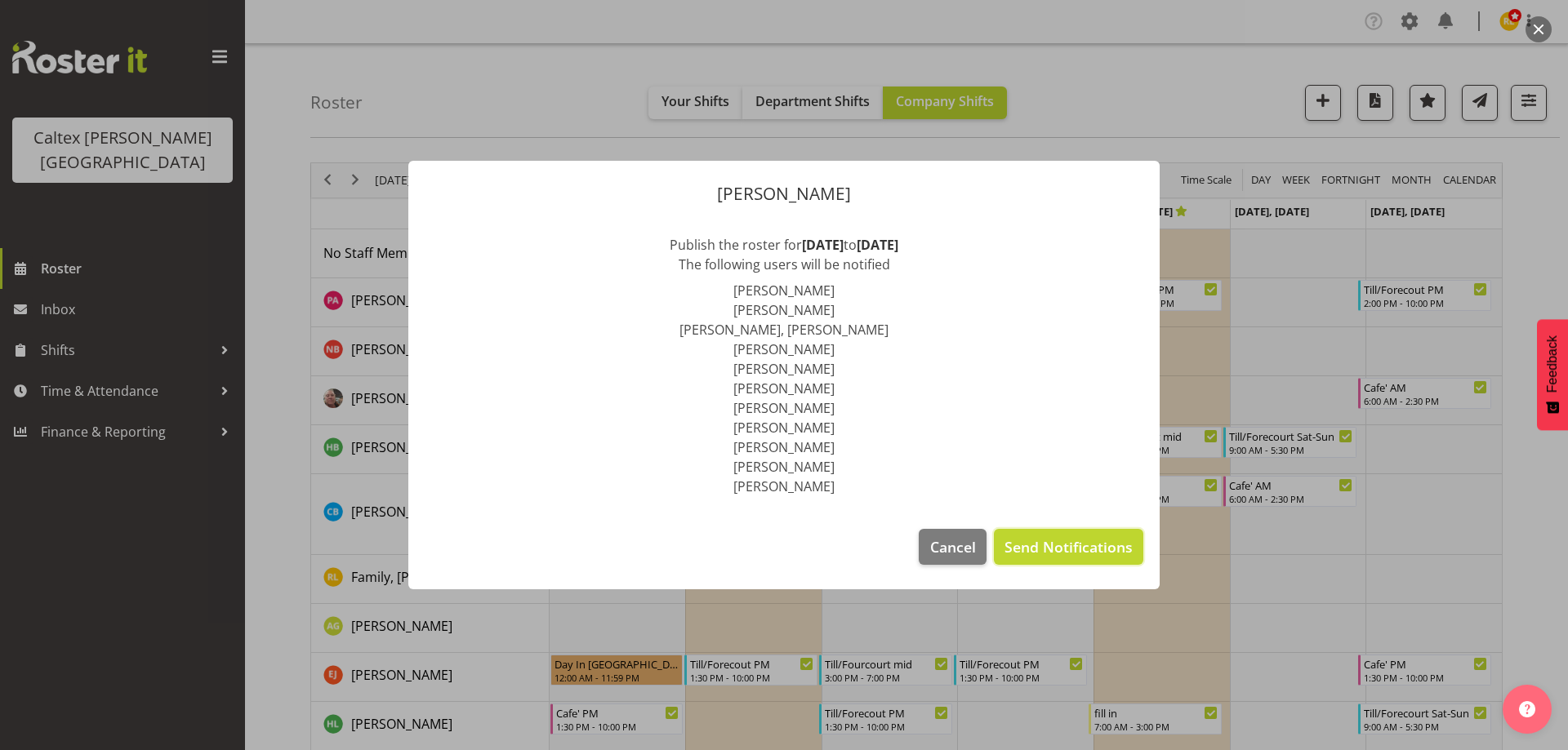
drag, startPoint x: 1080, startPoint y: 550, endPoint x: 1516, endPoint y: 320, distance: 492.9
click at [1095, 536] on span "Send Notifications" at bounding box center [1067, 547] width 128 height 21
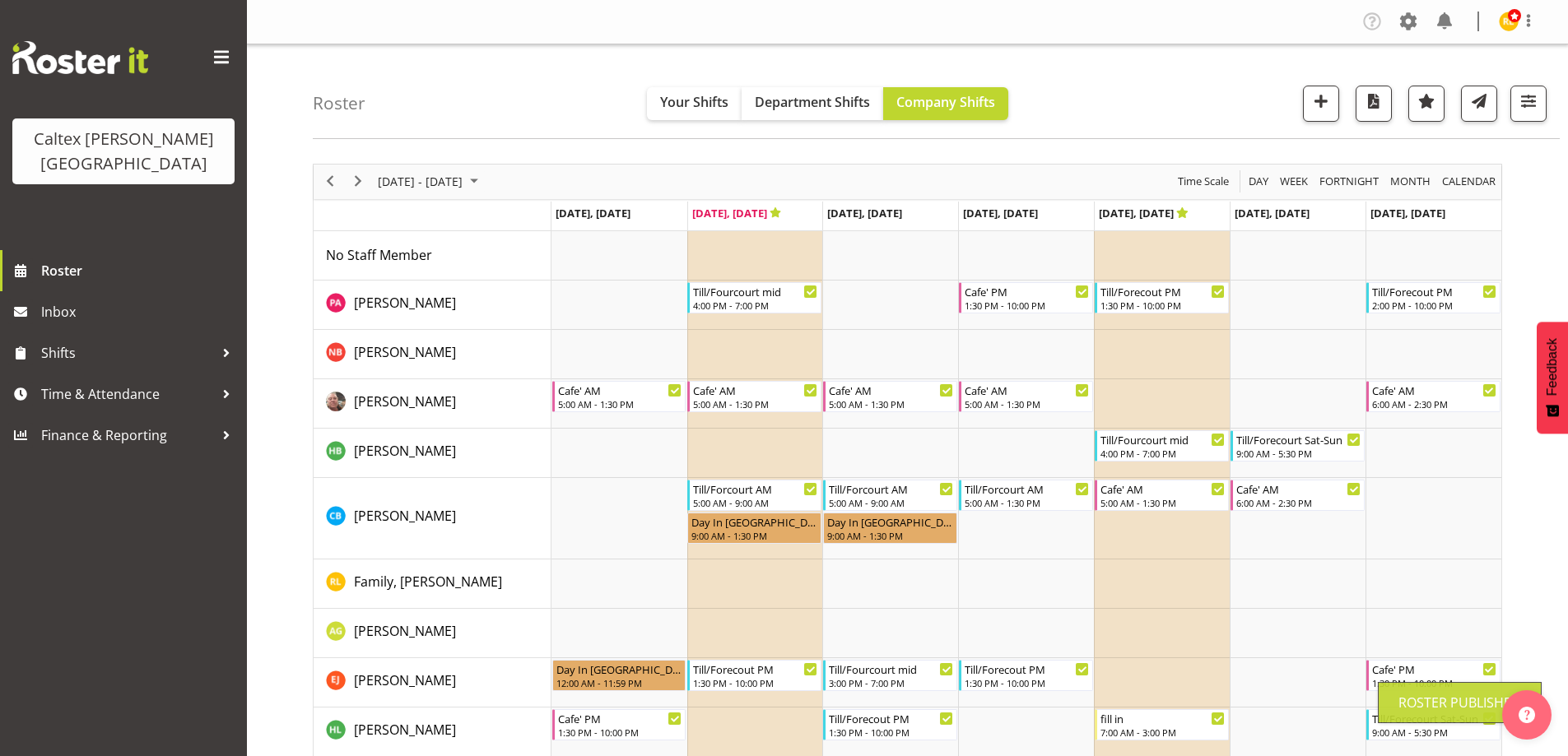
click at [1158, 92] on div "Roster Your Shifts Department Shifts Company Shifts All Locations Clear Stokes …" at bounding box center [936, 91] width 1246 height 95
drag, startPoint x: 360, startPoint y: 182, endPoint x: 396, endPoint y: 187, distance: 36.3
click at [363, 183] on span "Next" at bounding box center [358, 181] width 20 height 20
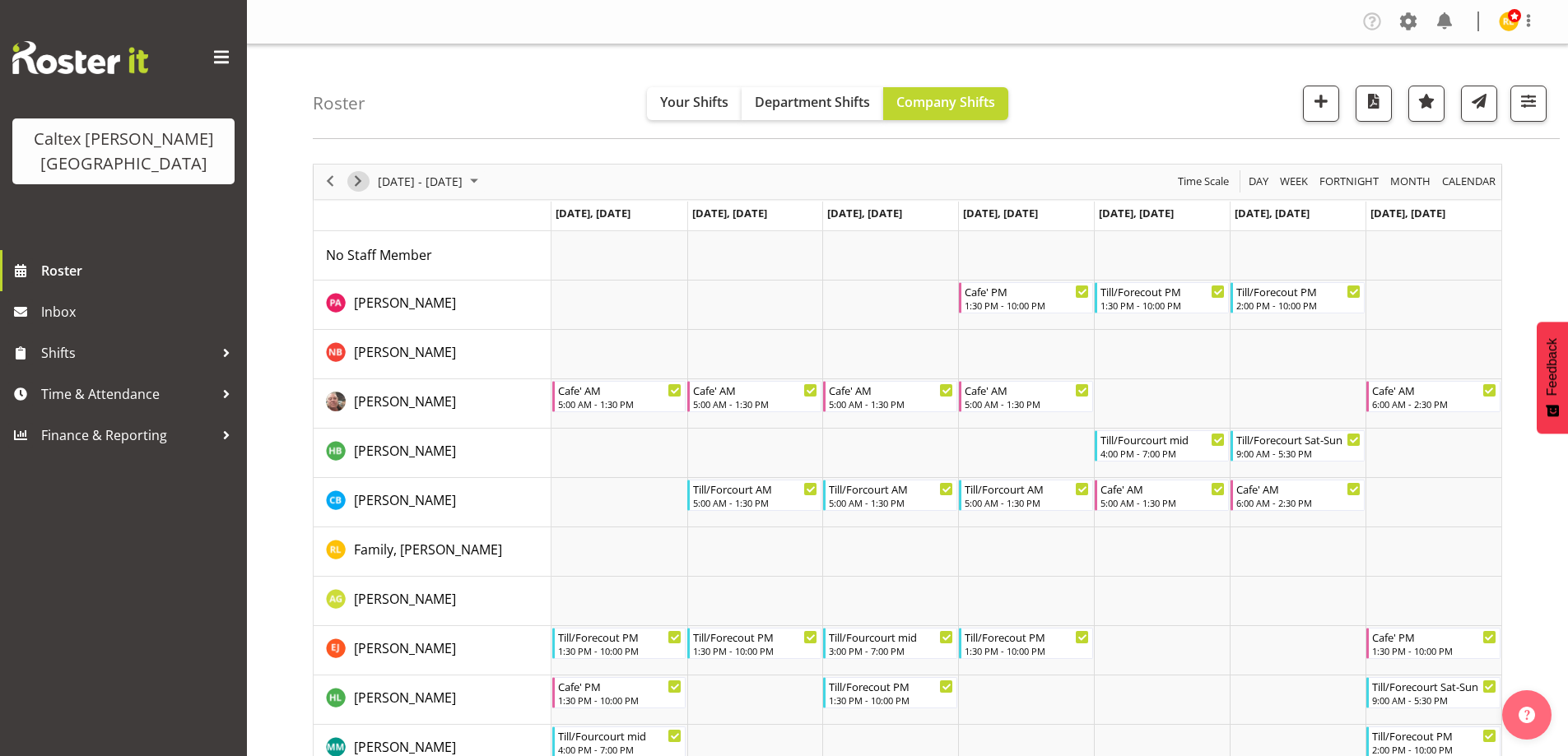
click at [361, 181] on span "Next" at bounding box center [358, 181] width 20 height 20
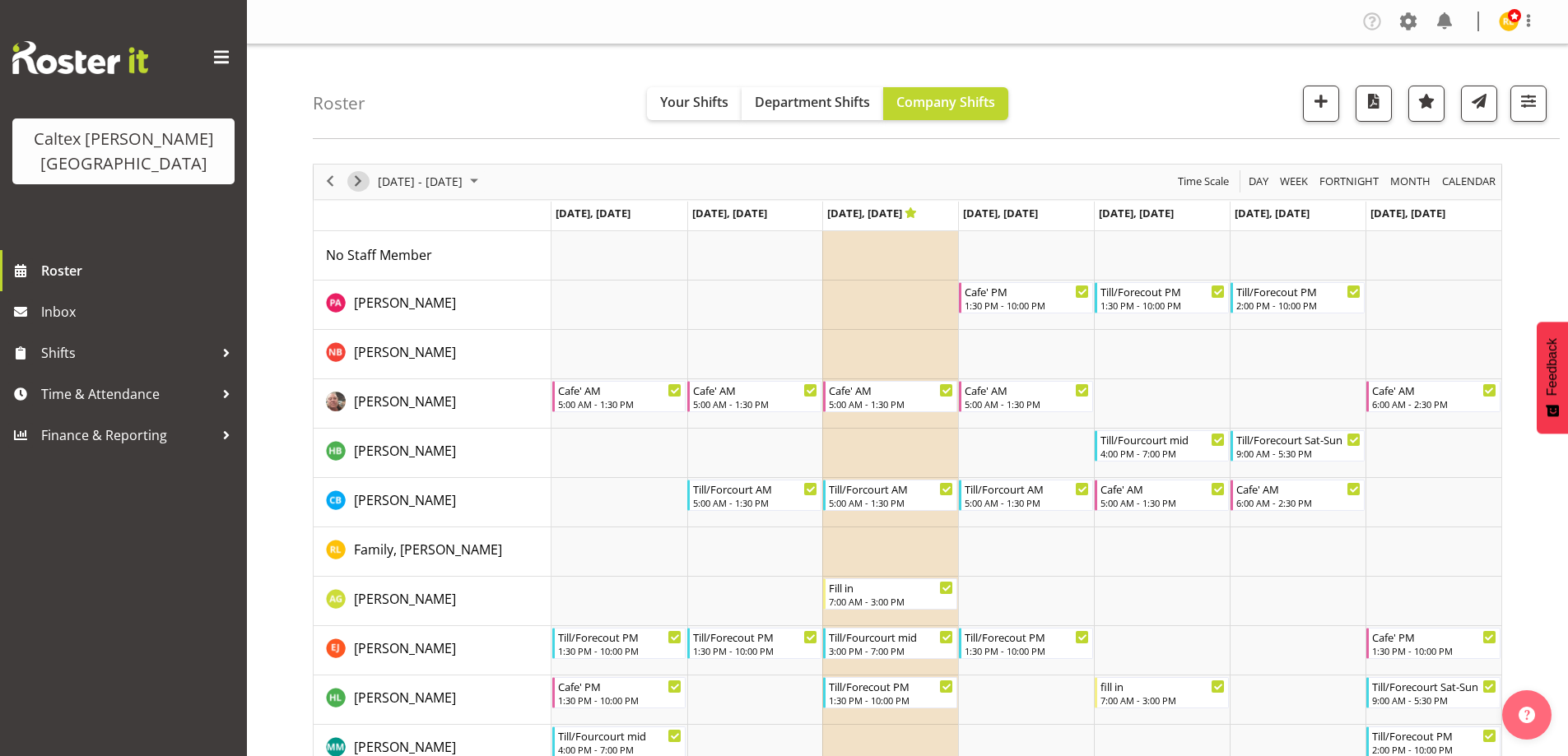
click at [364, 175] on span "Next" at bounding box center [358, 181] width 20 height 20
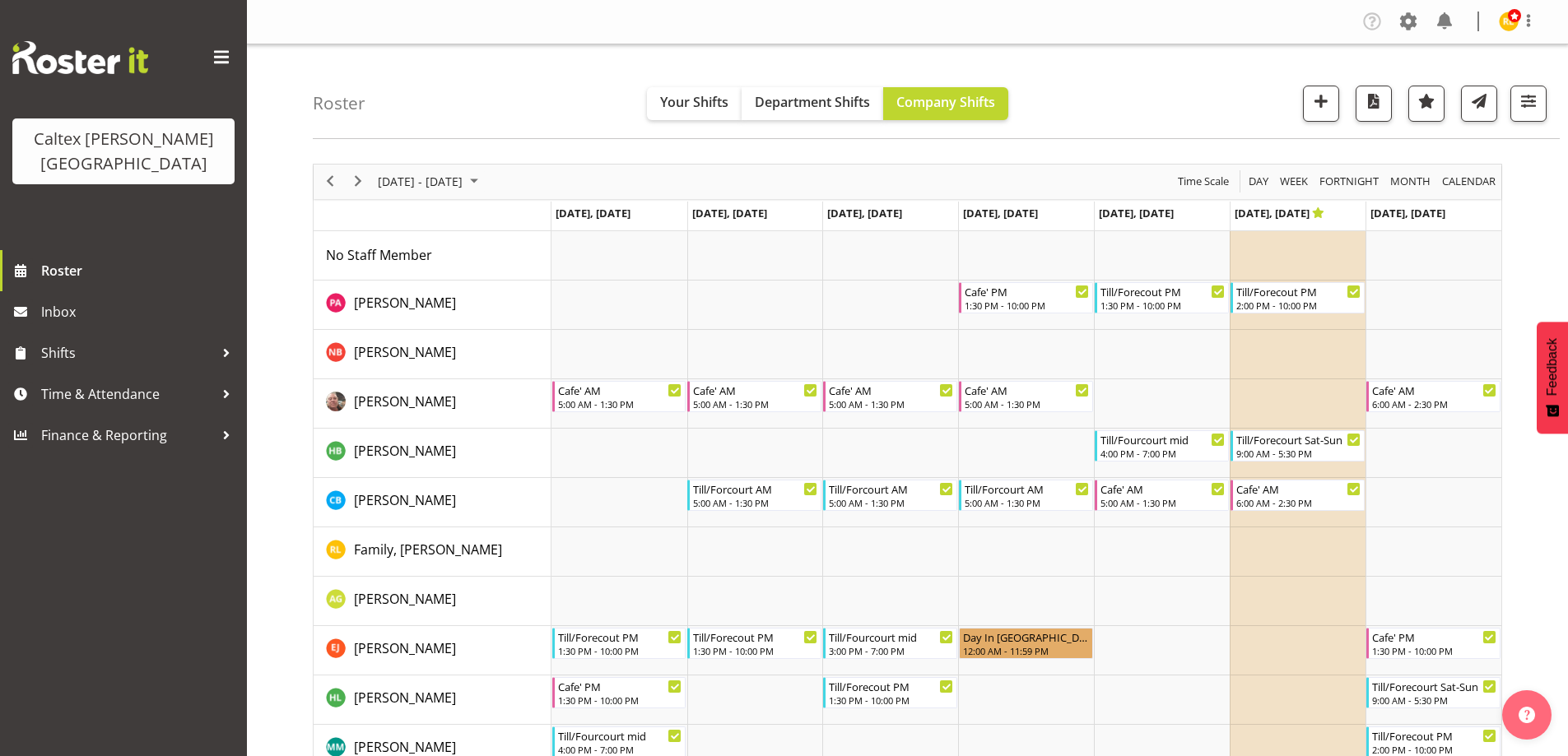
click at [1067, 211] on td "Sep 18, Thursday" at bounding box center [1026, 216] width 136 height 30
click at [1038, 210] on span "Sep 18, Thursday" at bounding box center [1000, 212] width 75 height 14
click at [1423, 102] on span "button" at bounding box center [1426, 101] width 21 height 21
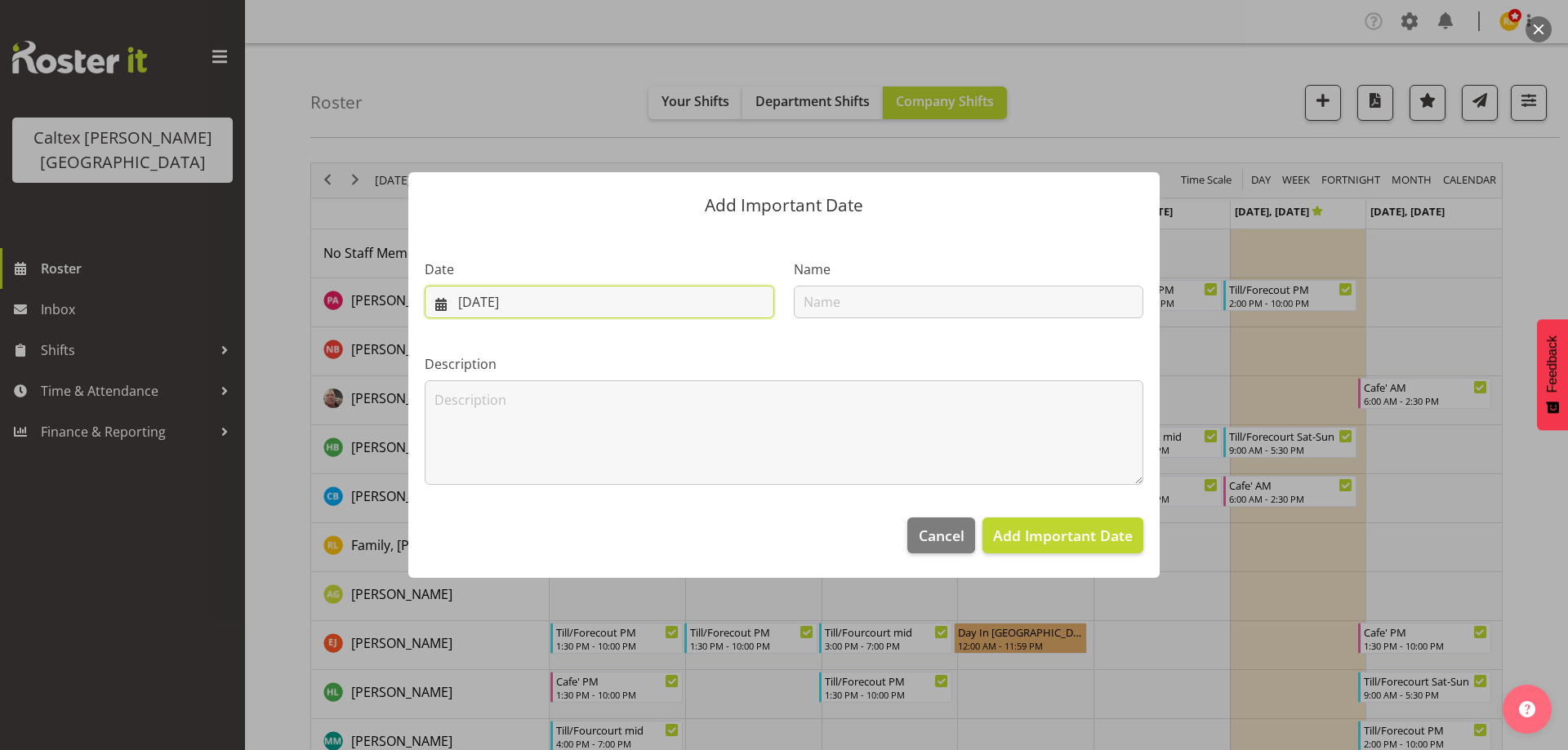
click at [551, 294] on input "26/08/2025" at bounding box center [599, 302] width 349 height 32
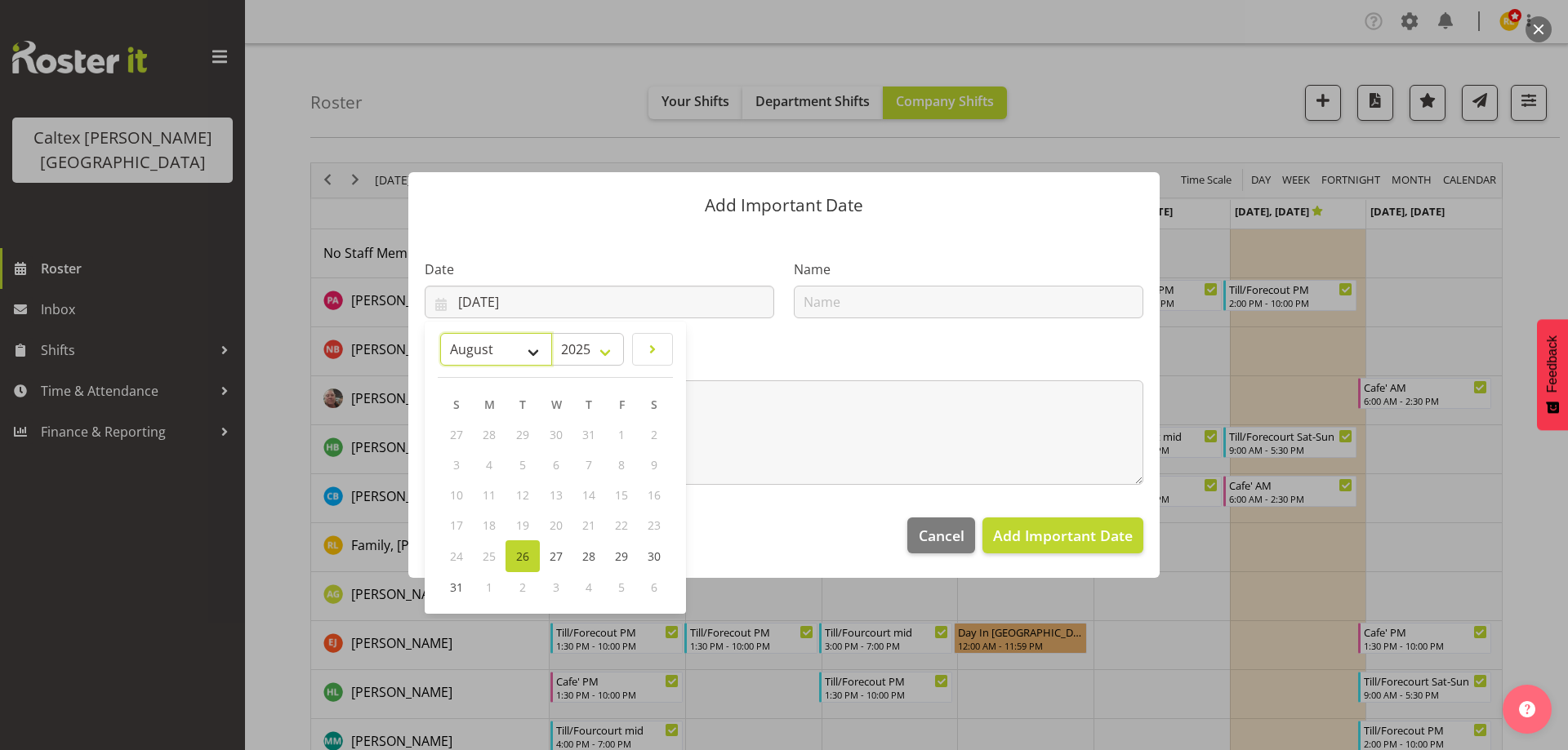
click at [533, 345] on select "January February March April May June July August September October November De…" at bounding box center [496, 349] width 112 height 32
select select "8"
click at [482, 333] on select "January February March April May June July August September October November De…" at bounding box center [496, 349] width 112 height 32
click at [608, 495] on span "18" at bounding box center [607, 495] width 13 height 15
type input "18/09/2025"
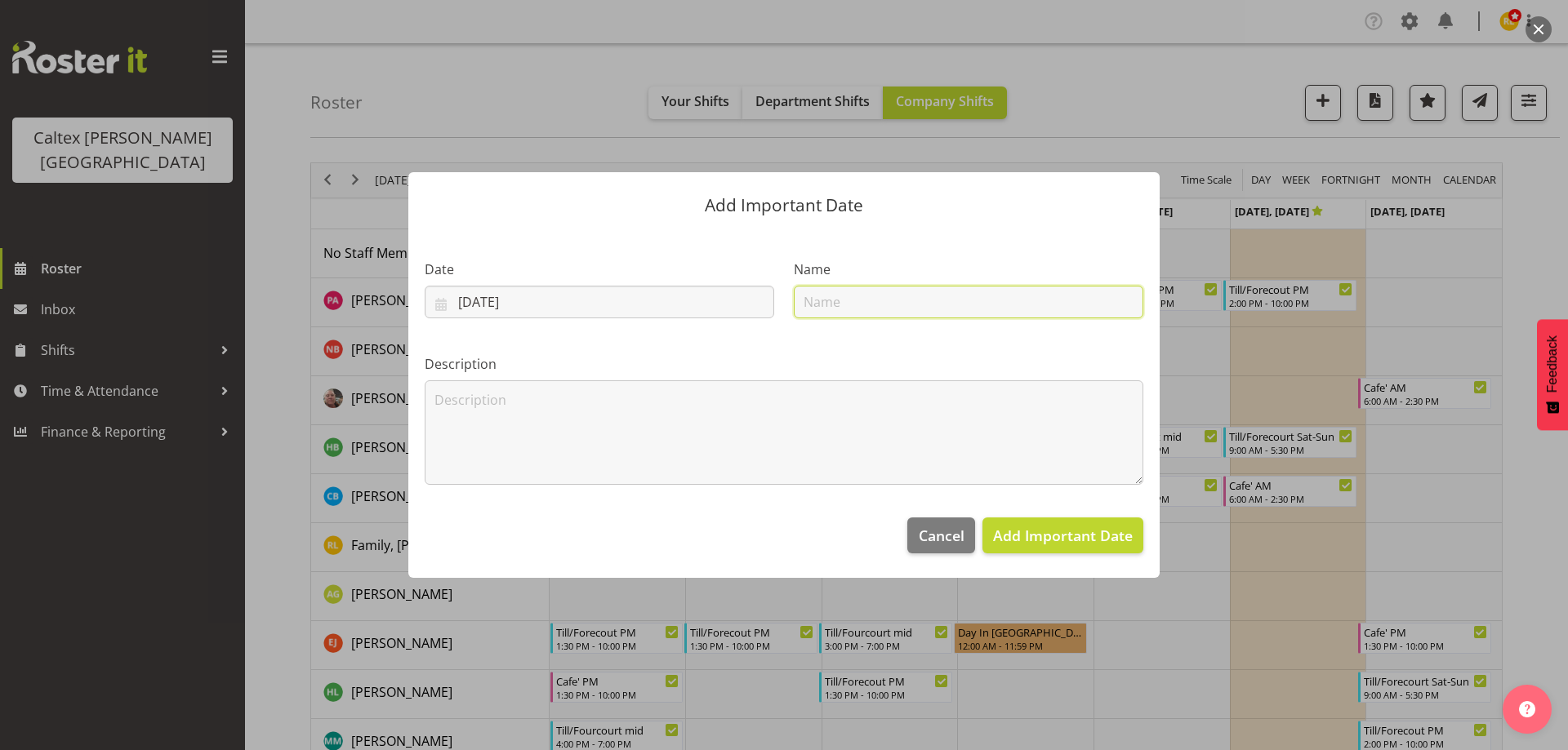
click at [819, 301] on input "text" at bounding box center [969, 302] width 349 height 32
type input "coffee traning"
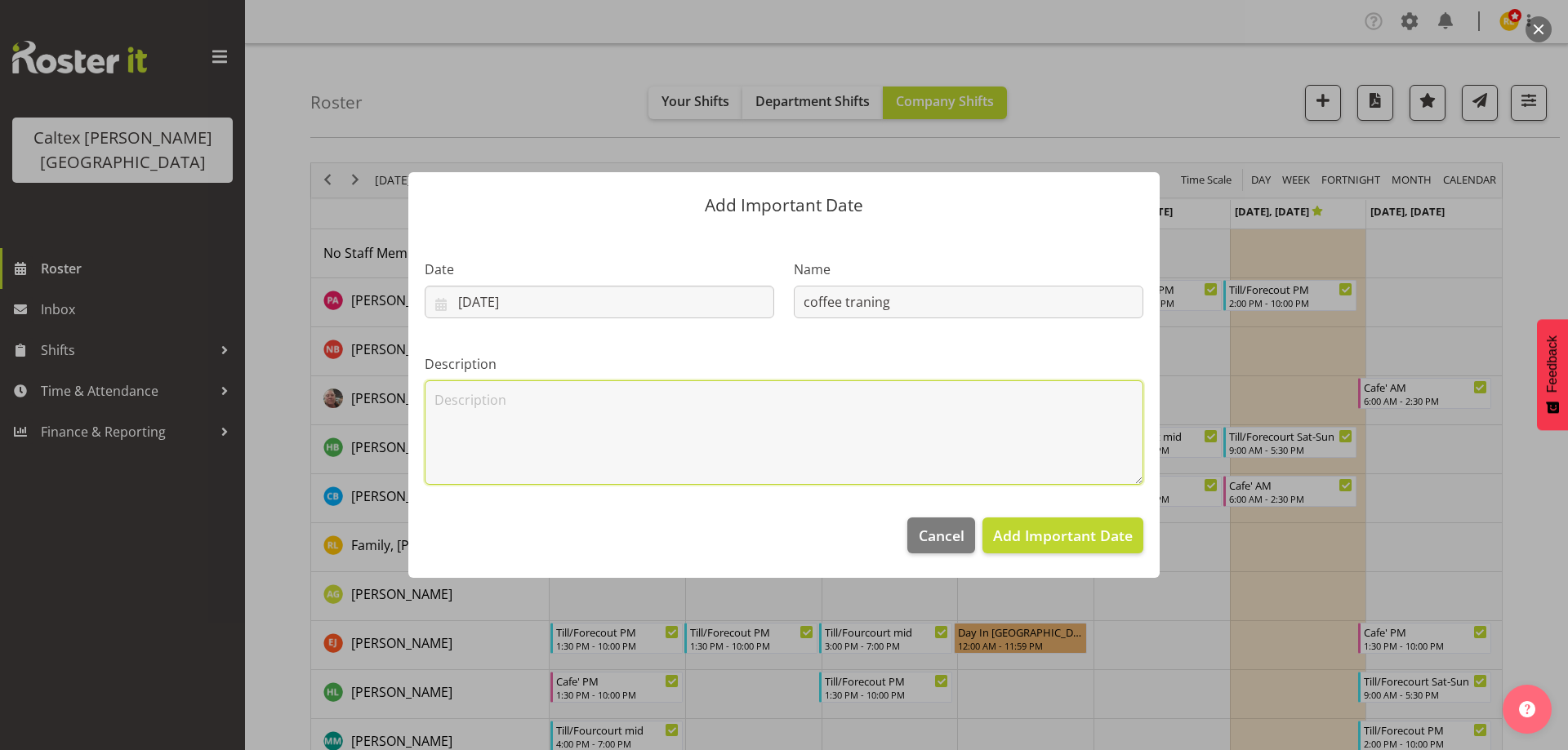
click at [538, 407] on textarea at bounding box center [784, 433] width 719 height 104
click at [533, 405] on textarea "peter coffee traning 1.30pm" at bounding box center [784, 433] width 719 height 104
type textarea "peter coffee training 1.30pm"
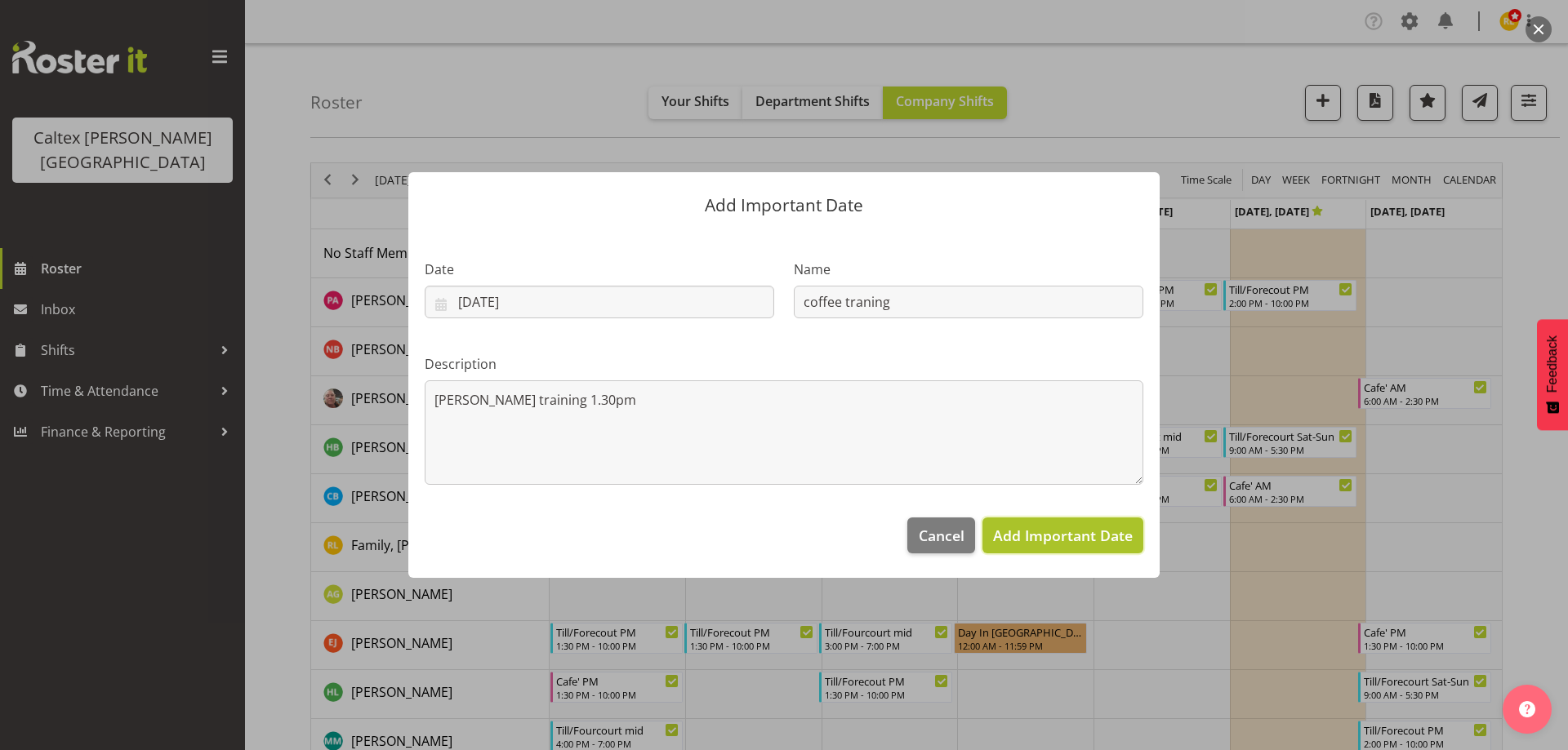
click at [1065, 534] on span "Add Important Date" at bounding box center [1062, 535] width 140 height 20
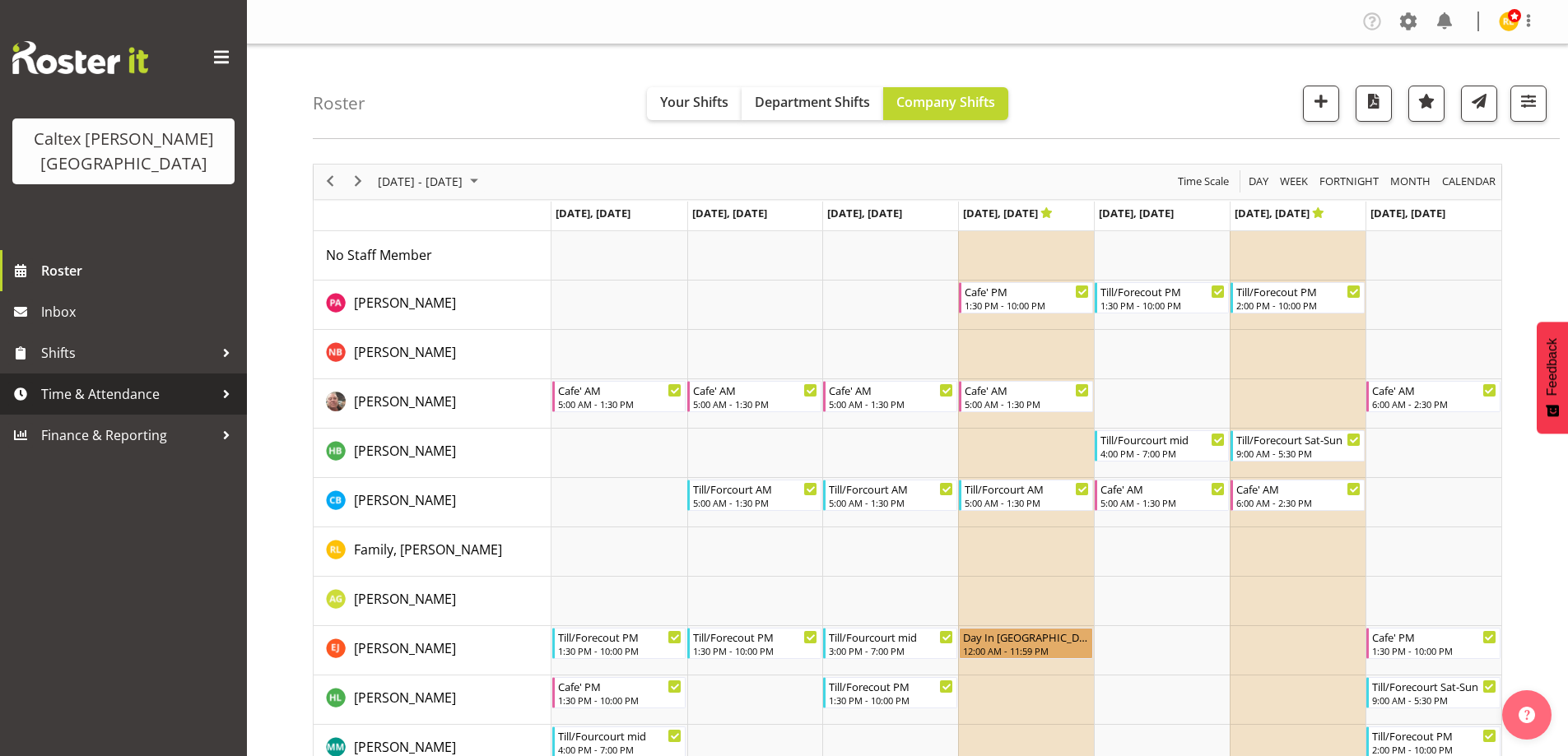
click at [118, 382] on span "Time & Attendance" at bounding box center [127, 394] width 173 height 25
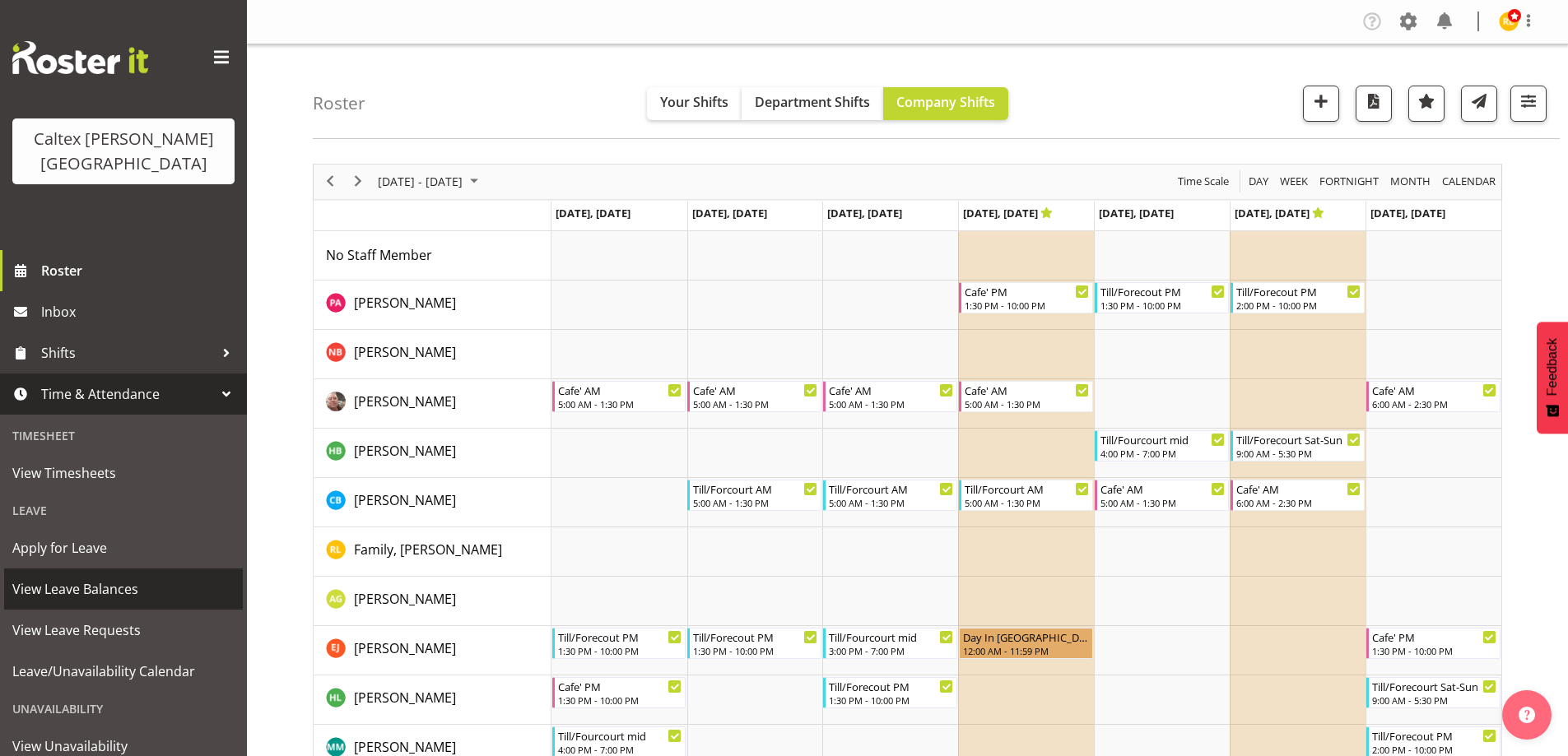
scroll to position [73, 0]
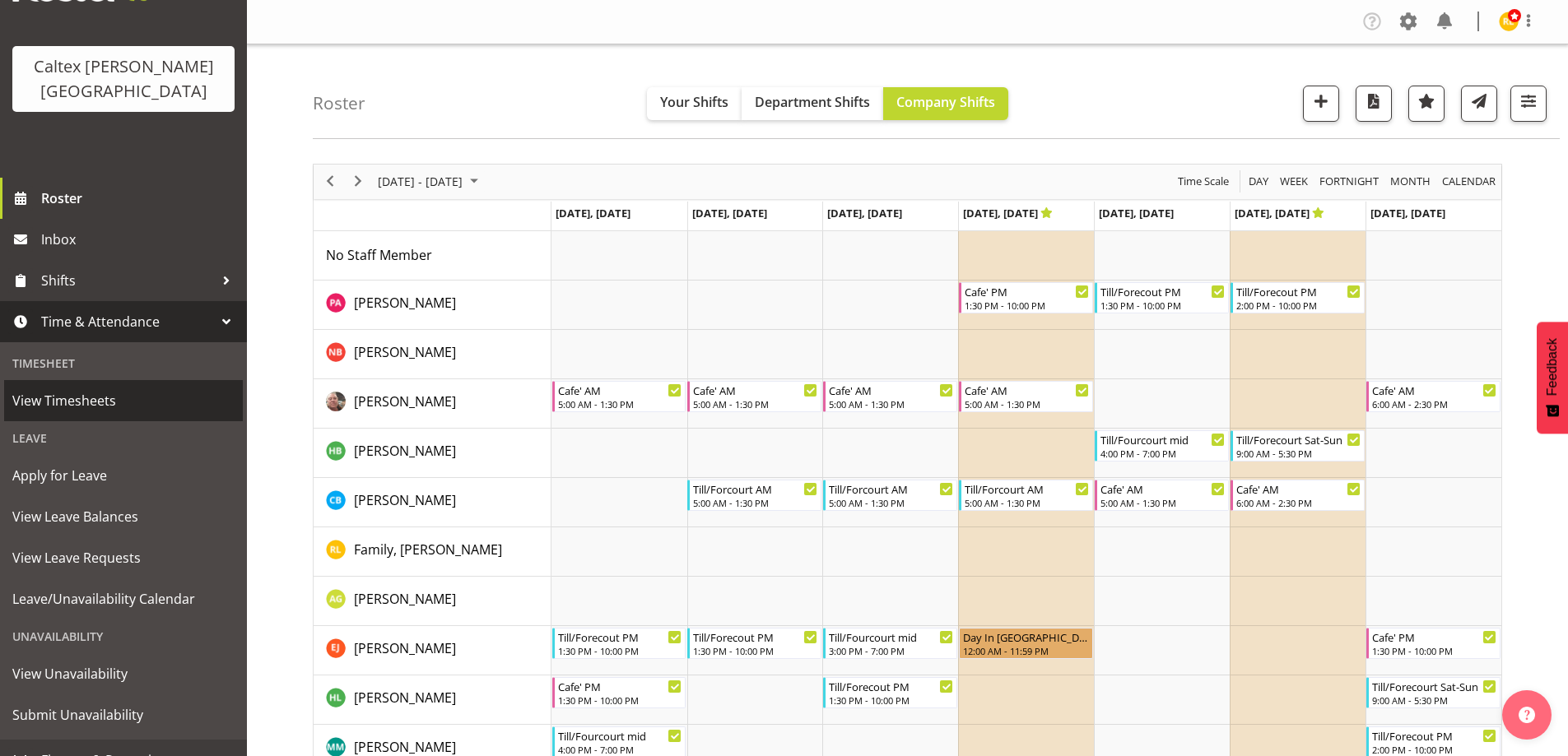
click at [66, 389] on span "View Timesheets" at bounding box center [123, 401] width 222 height 25
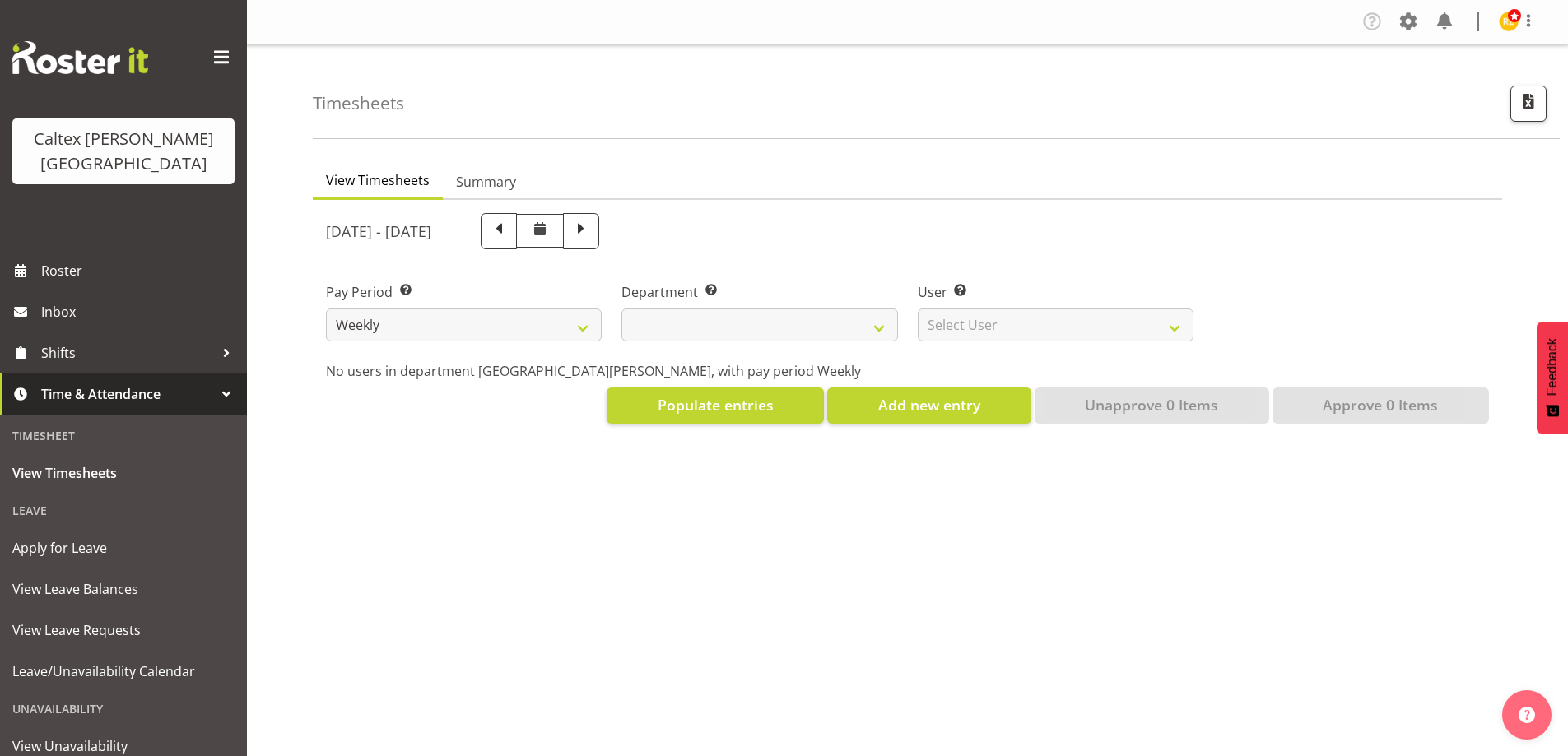
select select
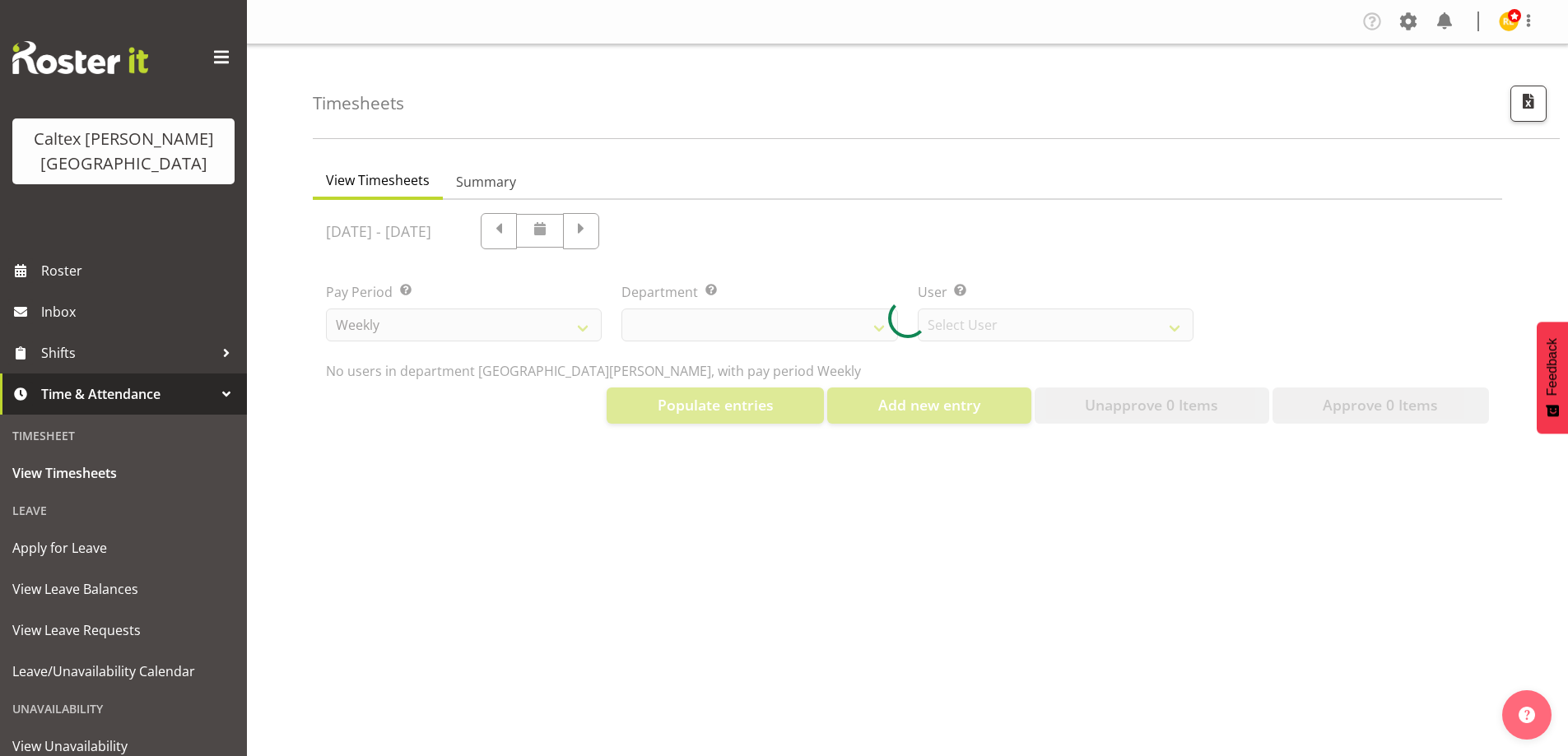
select select "10953"
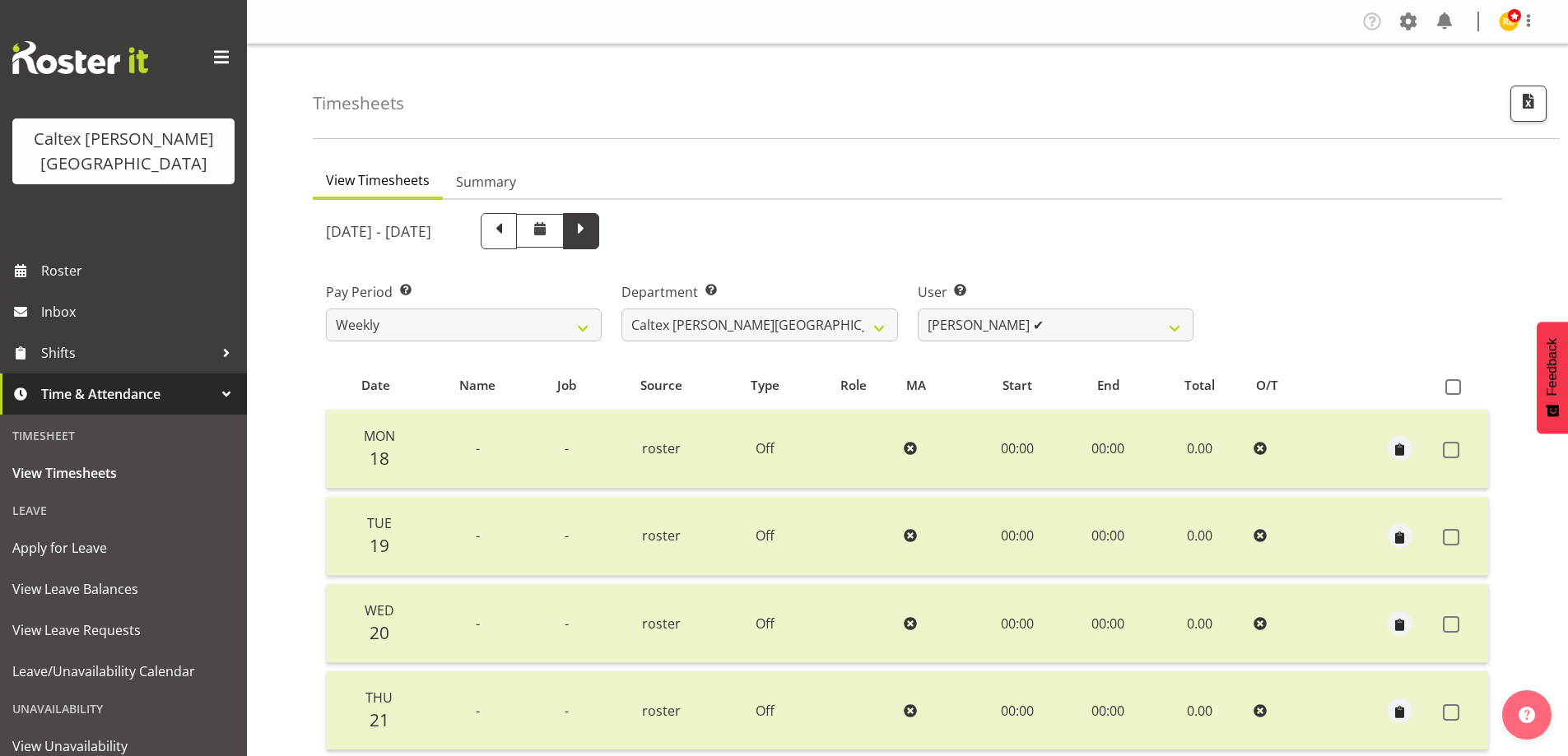
click at [592, 232] on span at bounding box center [581, 230] width 21 height 21
select select
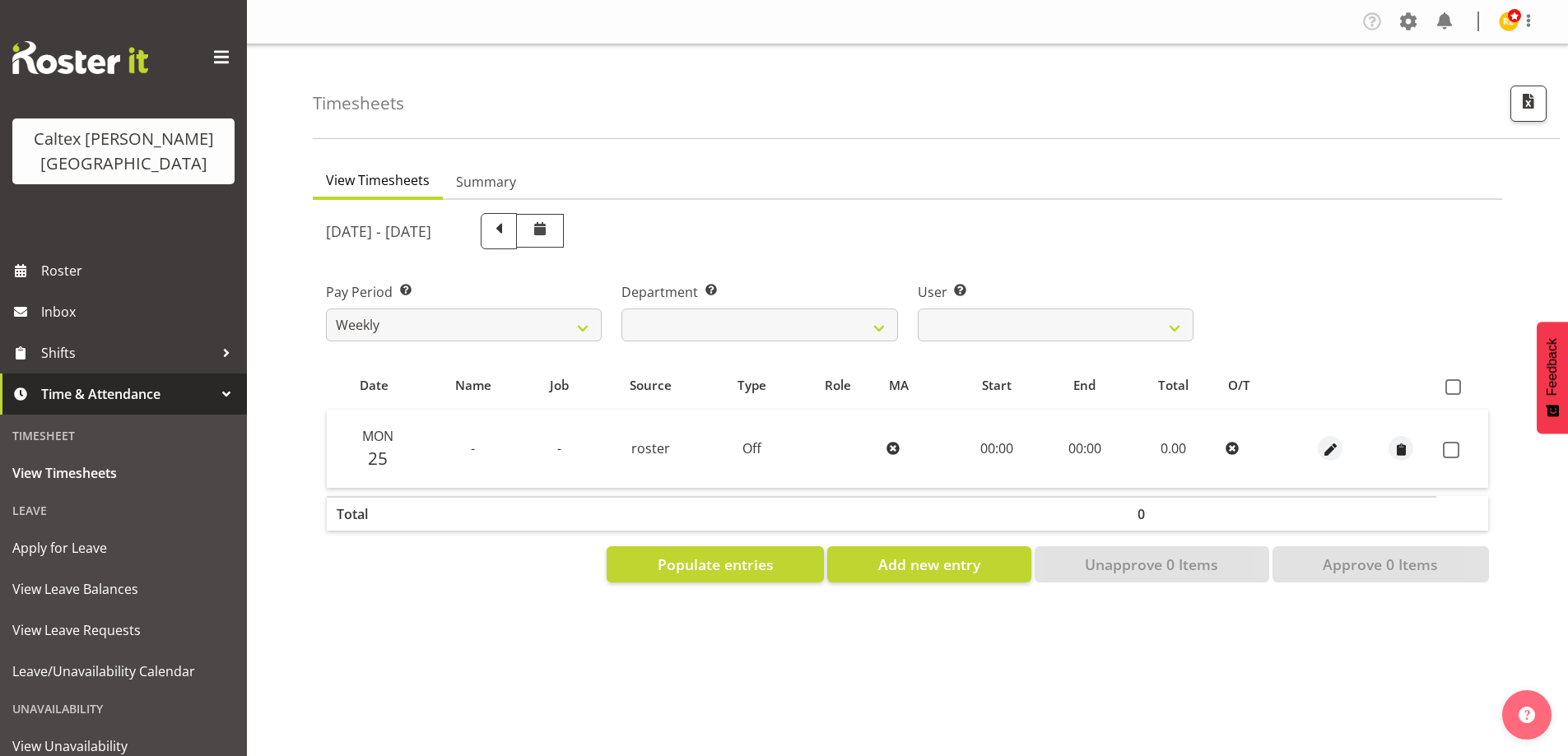
click at [549, 236] on span at bounding box center [540, 229] width 20 height 20
click at [814, 224] on div "August 25th - August 31st 2025" at bounding box center [759, 232] width 867 height 36
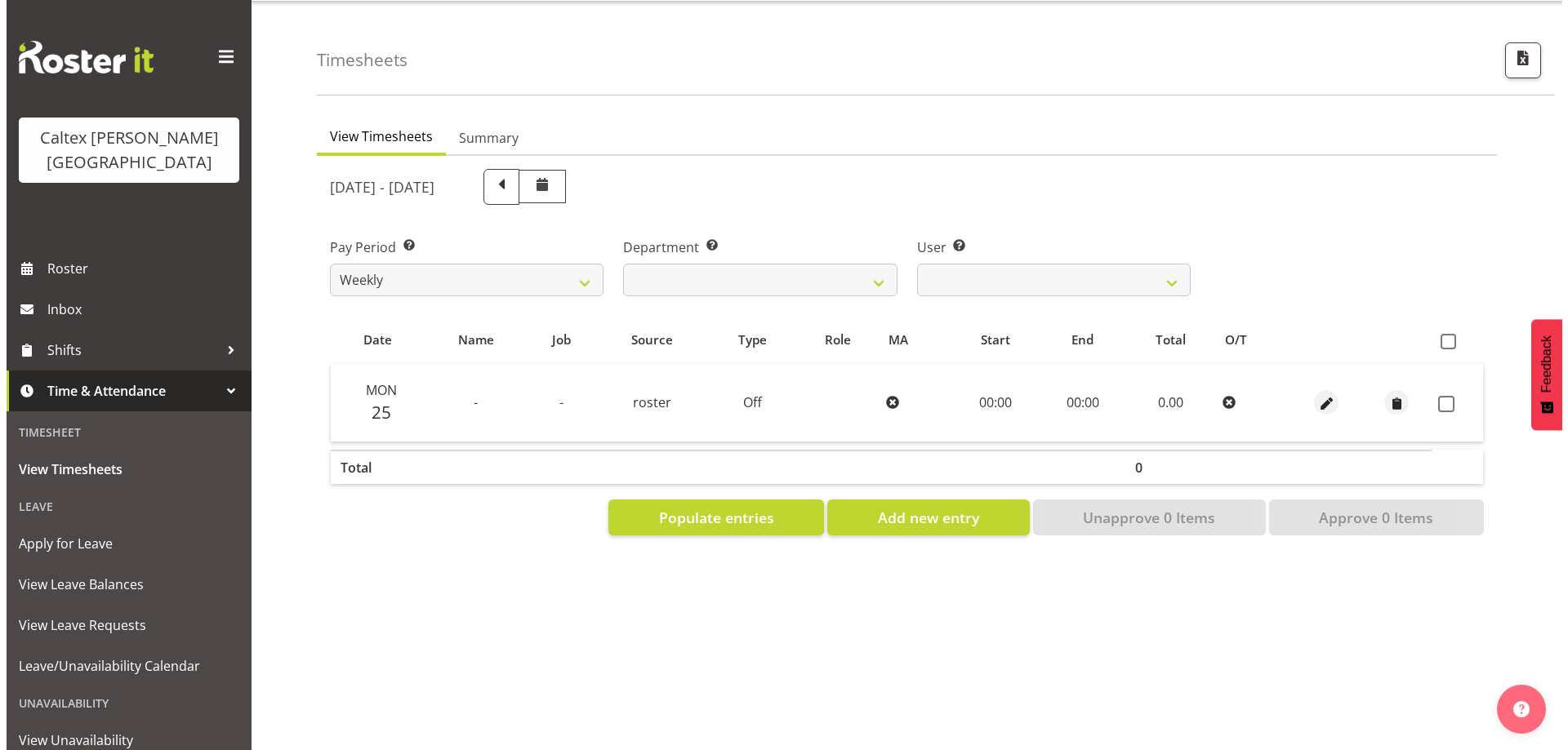
scroll to position [66, 0]
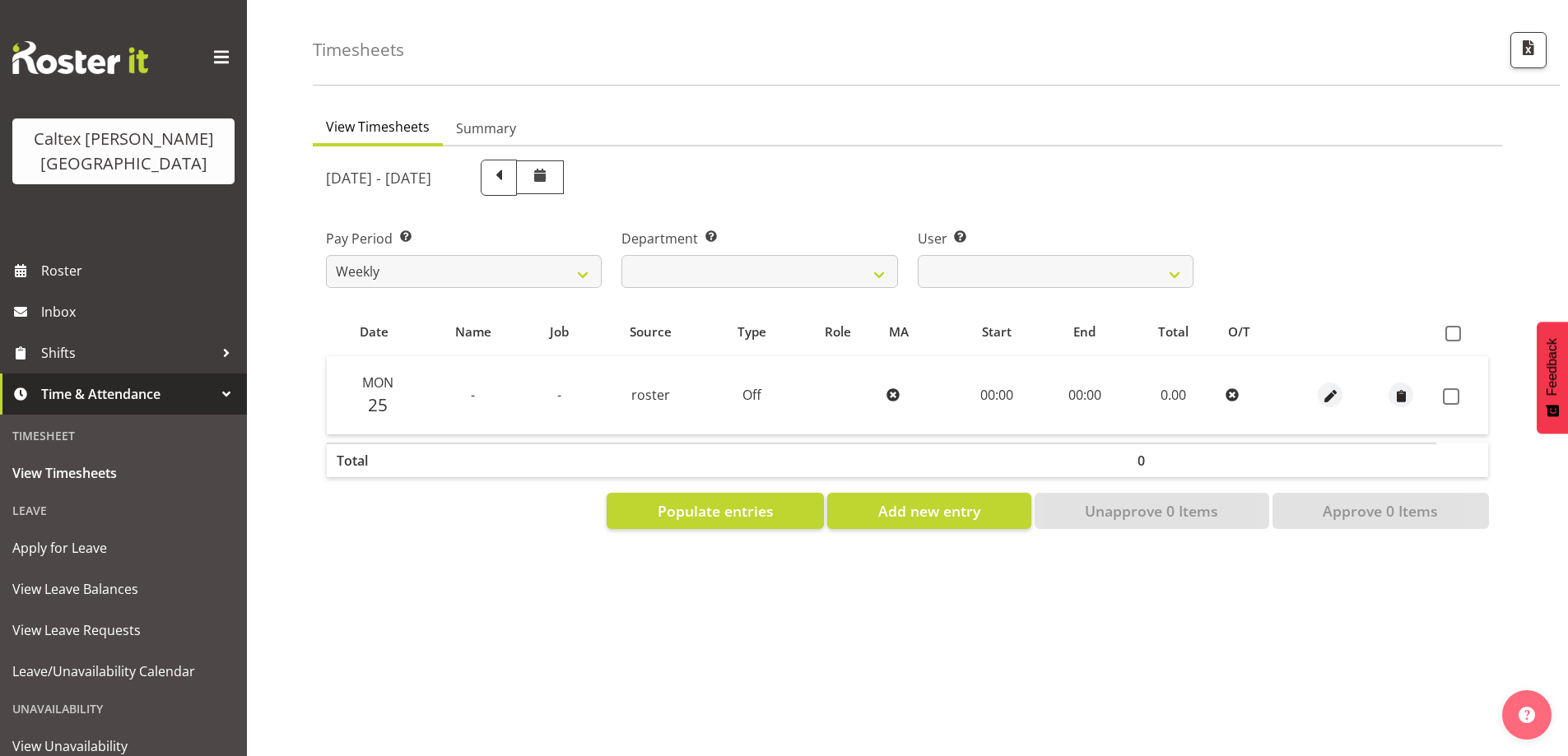
click at [376, 393] on span "25" at bounding box center [377, 405] width 20 height 23
click at [1176, 264] on select "Grant, Adam ❌ Robertson, Christine ❌ Bullock, Christopher ❌ Wasley, Connor ❌ Jo…" at bounding box center [1056, 272] width 276 height 33
select select "10955"
click at [918, 256] on select "Grant, Adam ❌ Robertson, Christine ❌ Bullock, Christopher ❌ Wasley, Connor ❌ Jo…" at bounding box center [1056, 272] width 276 height 33
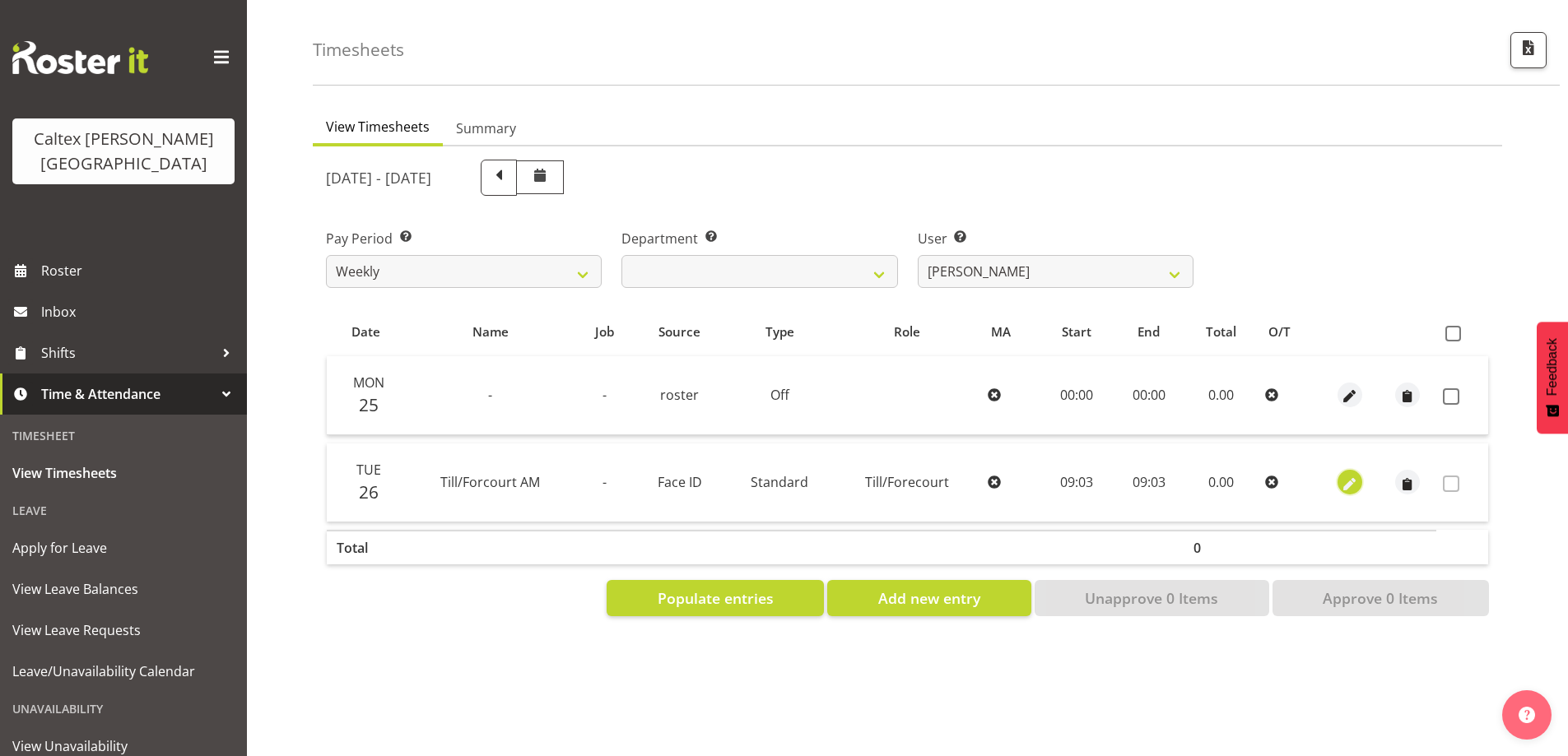
click at [1352, 475] on span "button" at bounding box center [1350, 484] width 19 height 19
select select "1414"
select select "Standard"
select select "7"
select select "2025"
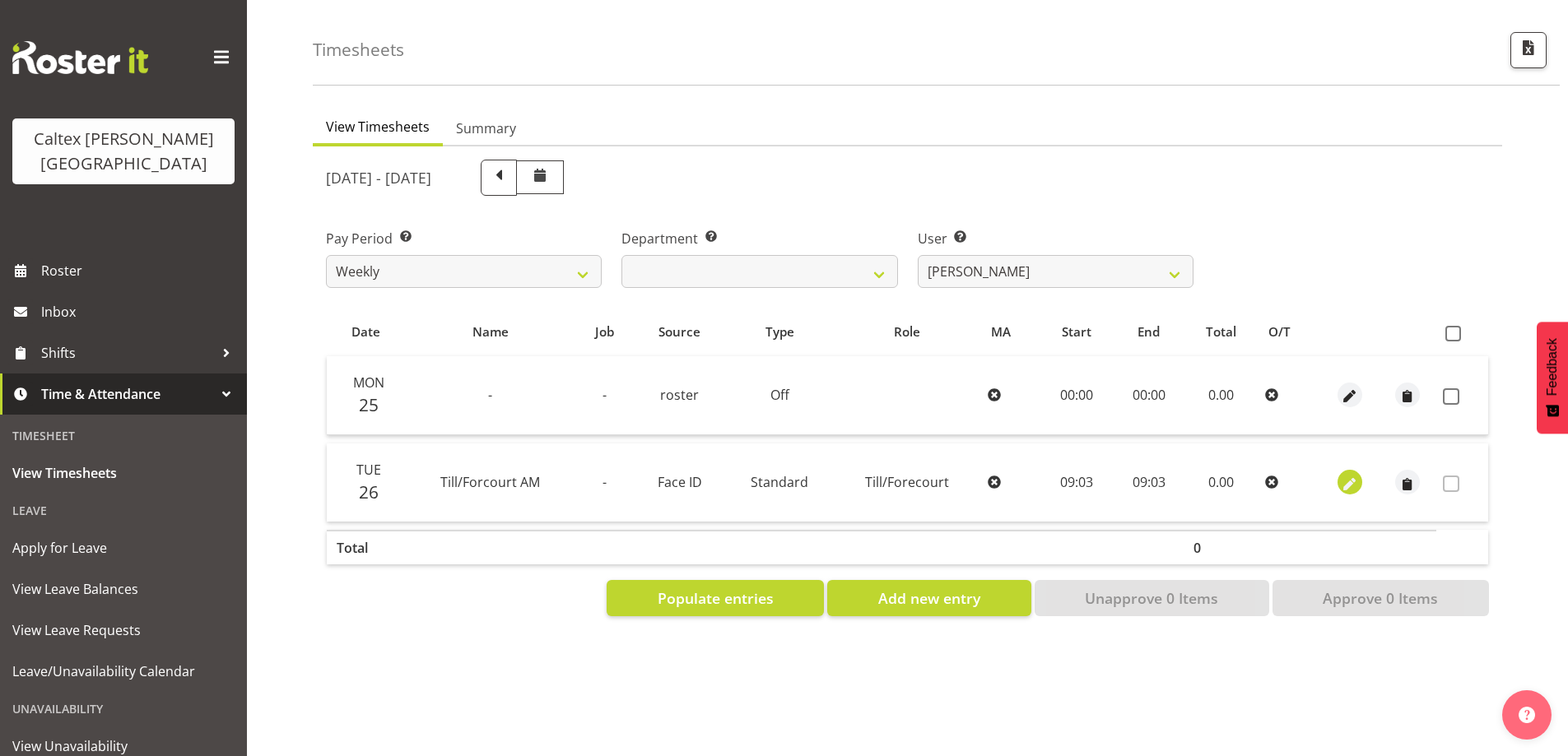
select select "9"
select select "3"
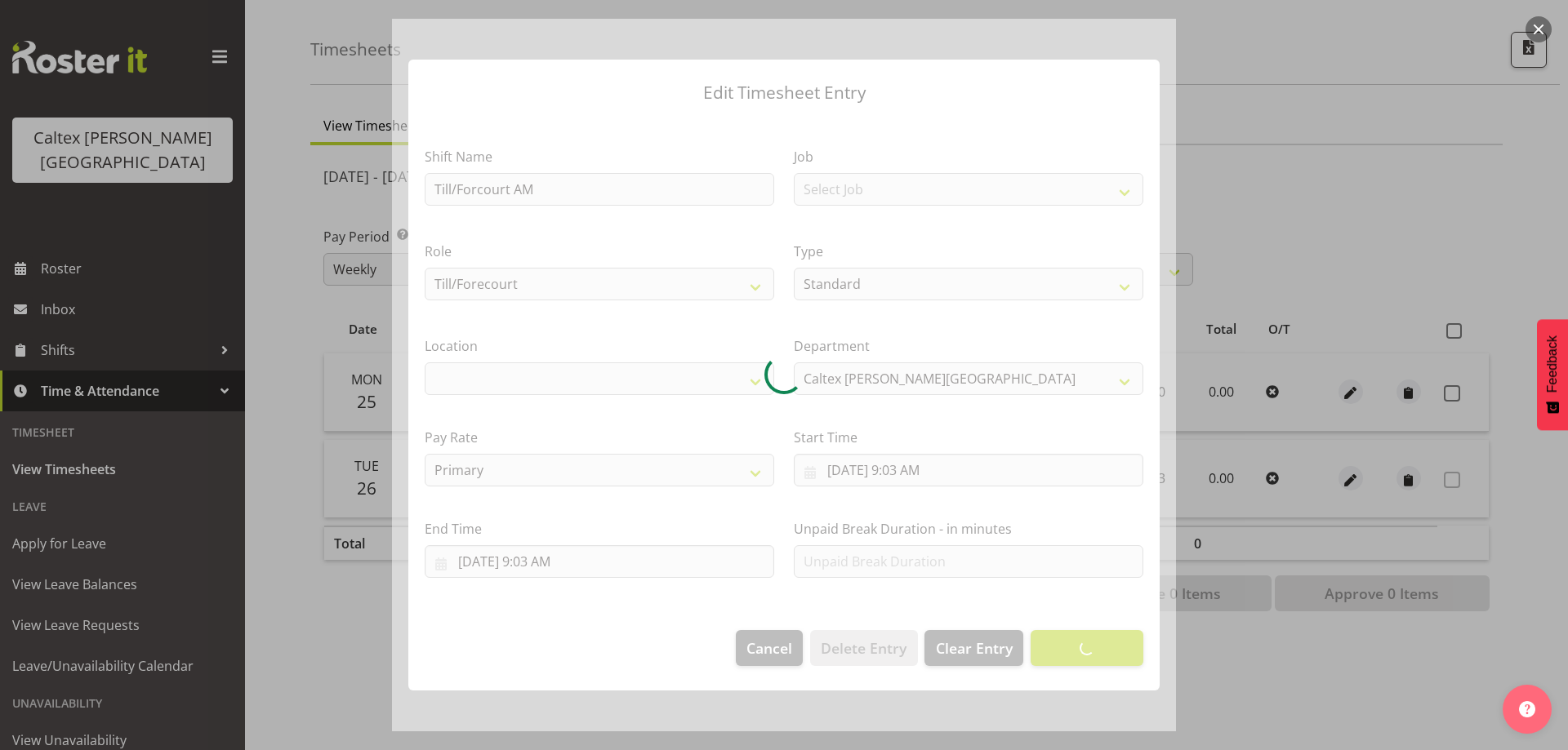
select select "1239"
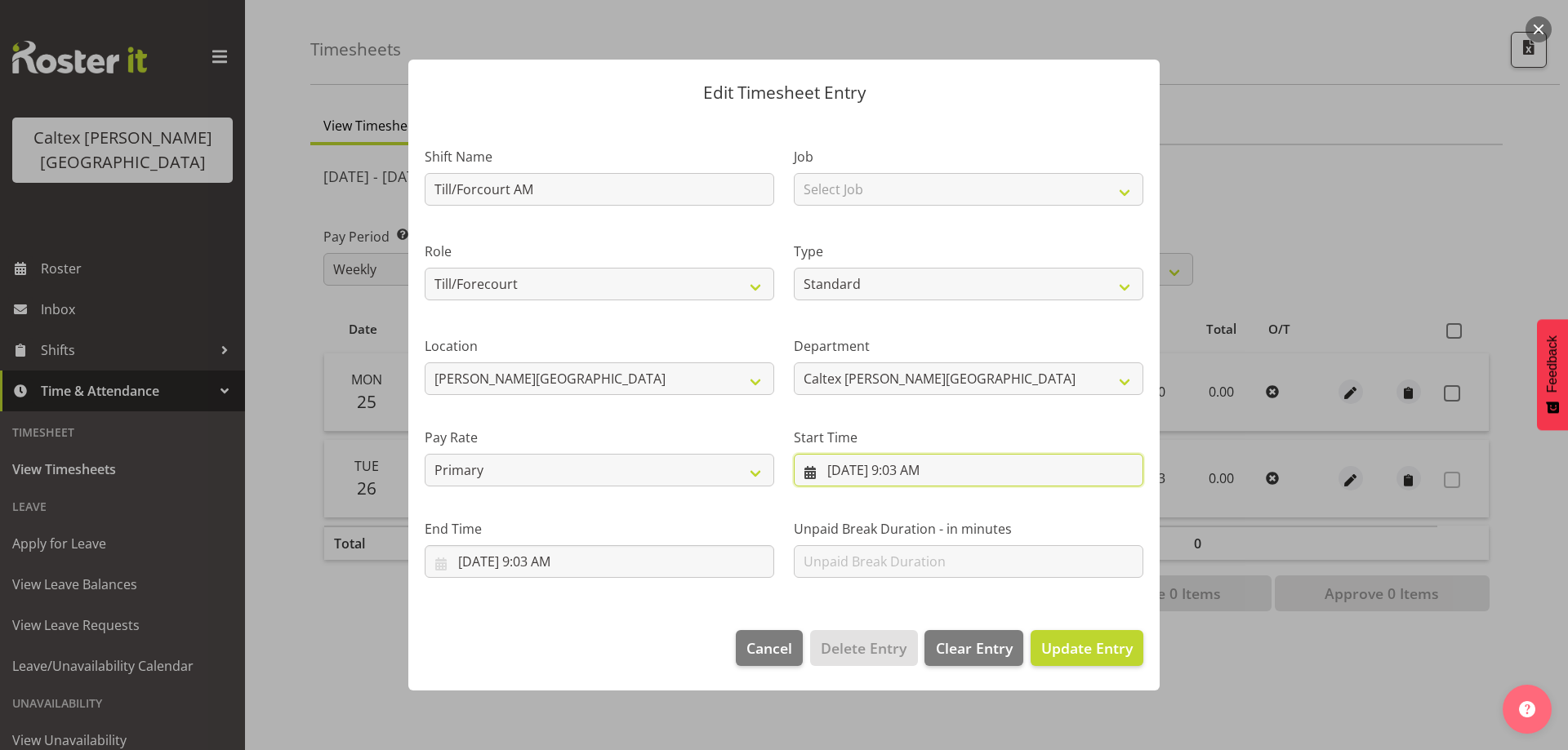
click at [907, 465] on input "8/26/2025, 9:03 AM" at bounding box center [969, 470] width 349 height 32
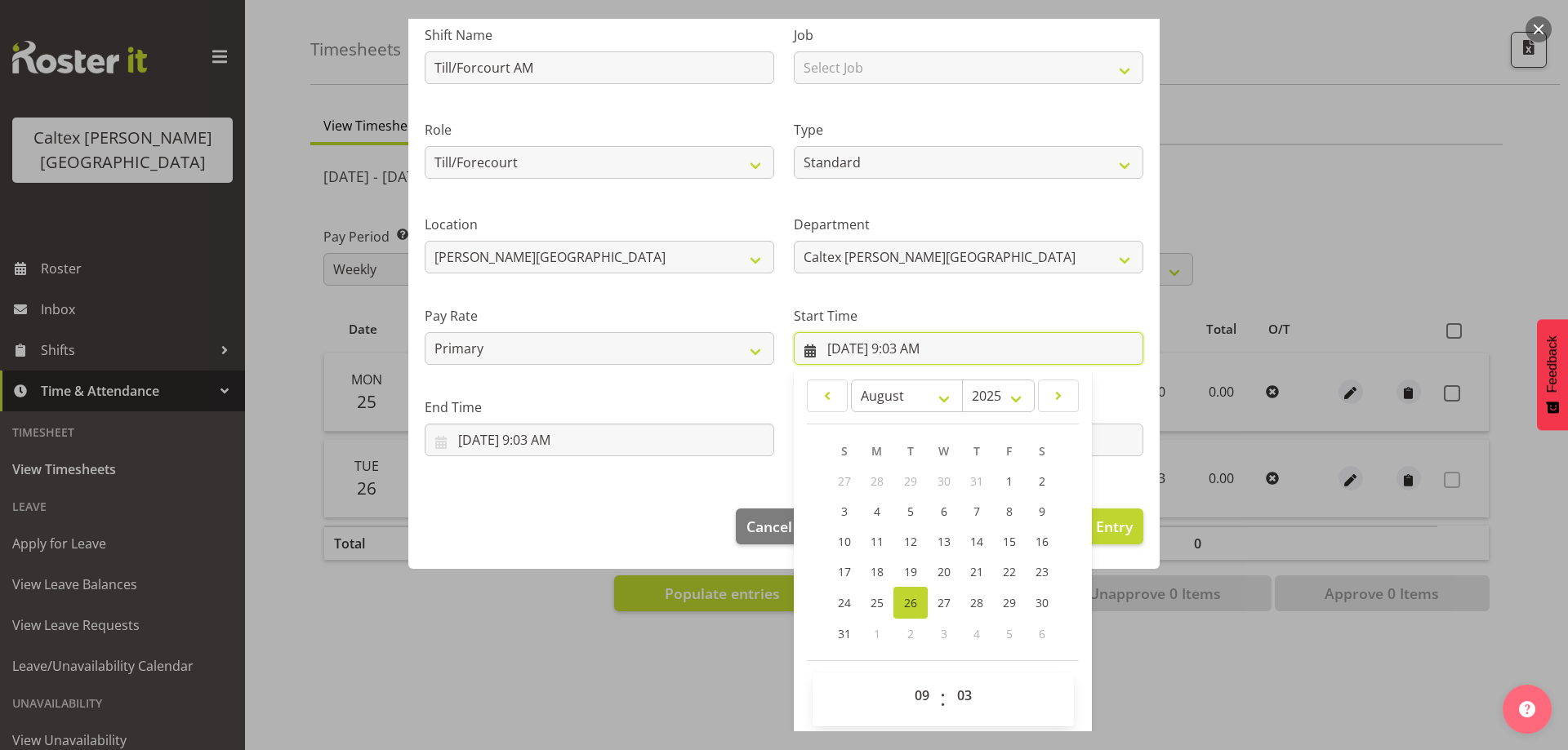
scroll to position [128, 0]
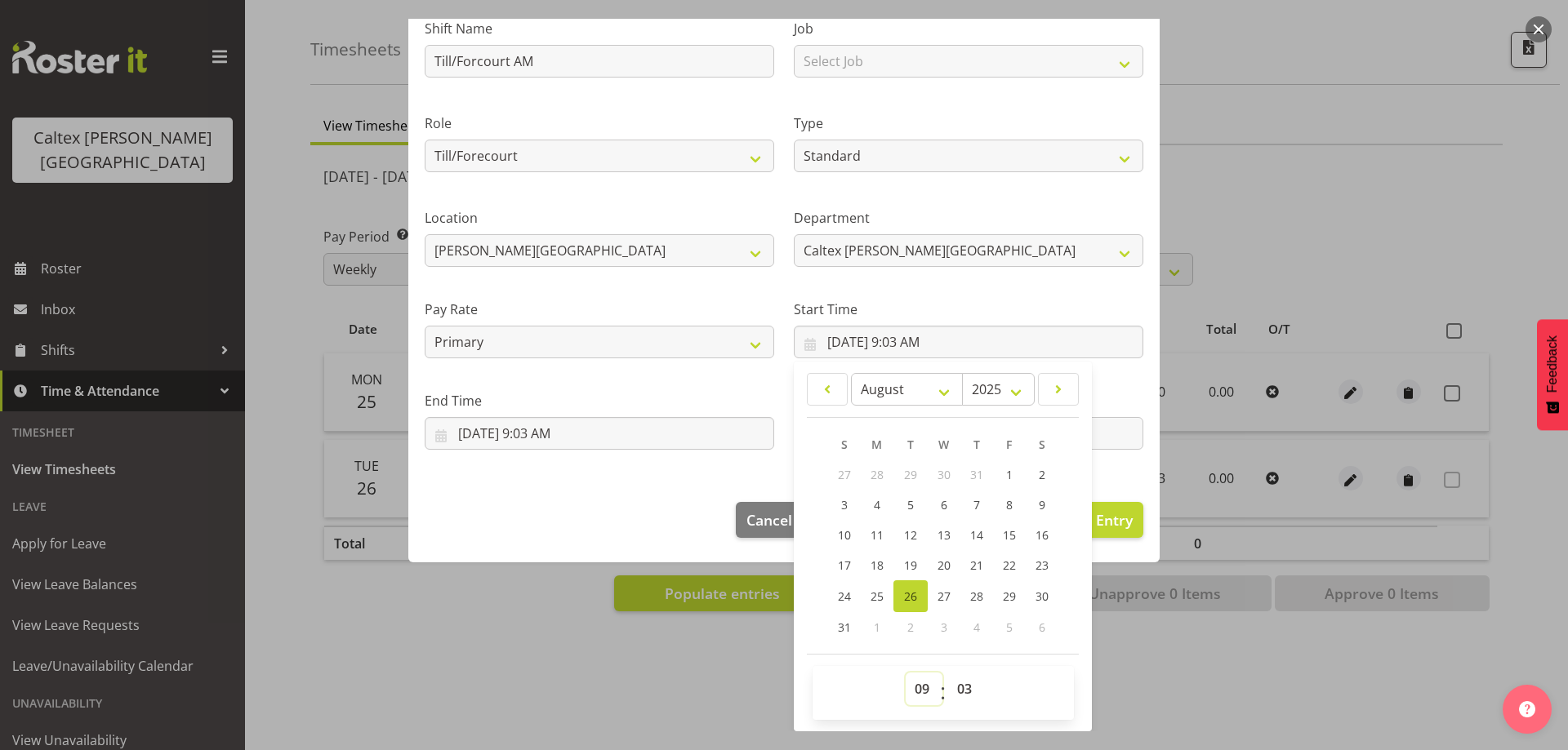
click at [911, 688] on select "00 01 02 03 04 05 06 07 08 09 10 11 12 13 14 15 16 17 18 19 20 21 22 23" at bounding box center [923, 688] width 37 height 32
select select "4"
click at [905, 672] on select "00 01 02 03 04 05 06 07 08 09 10 11 12 13 14 15 16 17 18 19 20 21 22 23" at bounding box center [923, 688] width 37 height 32
type input "8/26/2025, 4:03 AM"
click at [963, 688] on select "00 01 02 03 04 05 06 07 08 09 10 11 12 13 14 15 16 17 18 19 20 21 22 23 24 25 2…" at bounding box center [966, 688] width 37 height 32
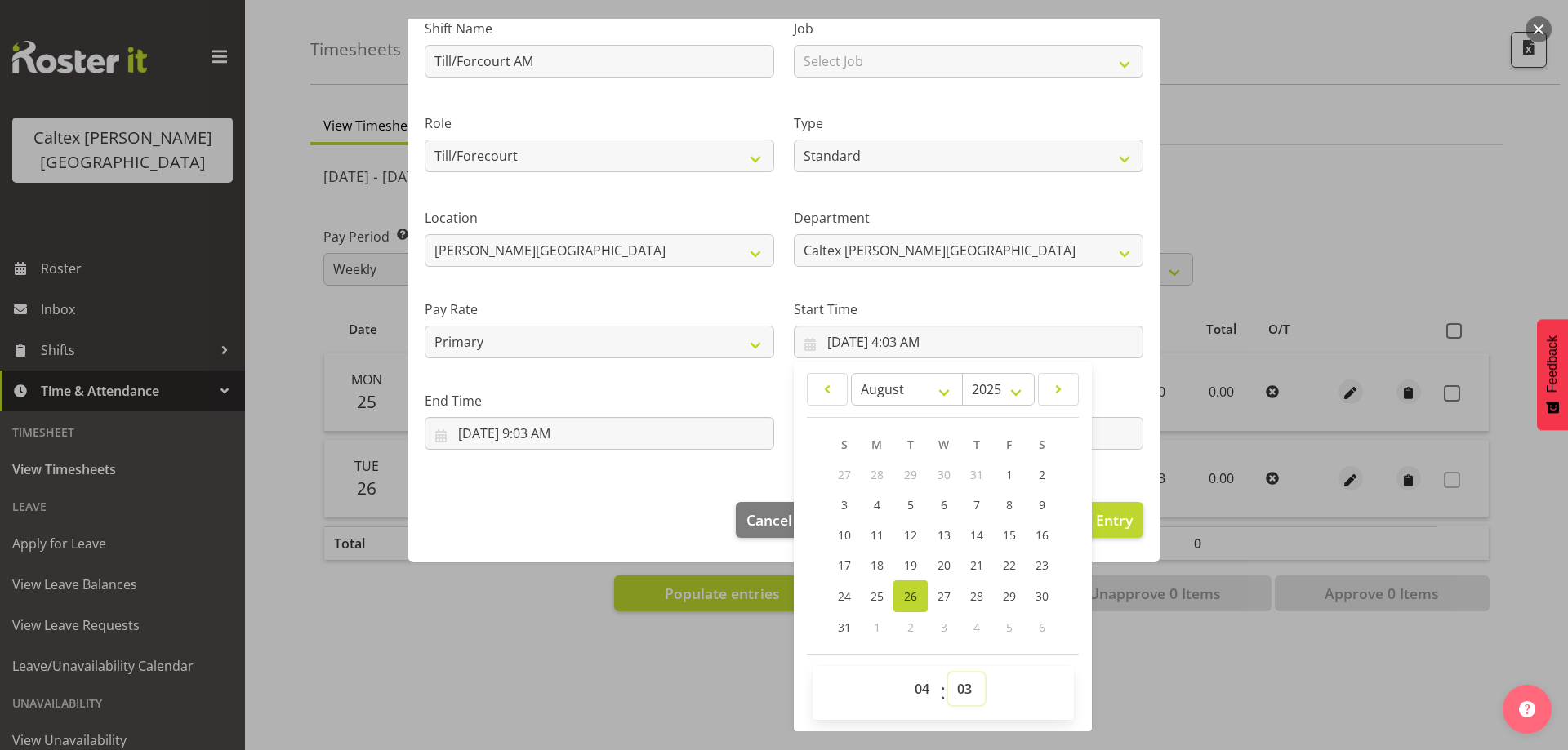
select select "55"
click at [948, 672] on select "00 01 02 03 04 05 06 07 08 09 10 11 12 13 14 15 16 17 18 19 20 21 22 23 24 25 2…" at bounding box center [966, 688] width 37 height 32
type input "8/26/2025, 4:55 AM"
click at [1035, 684] on div "00 01 02 03 04 05 06 07 08 09 10 11 12 13 14 15 16 17 18 19 20 21 22 23 : 00 01…" at bounding box center [942, 692] width 261 height 41
click at [690, 688] on div "Edit Timesheet Entry Shift Name Till/Forcourt AM Job Select Job traning Role Ca…" at bounding box center [784, 375] width 784 height 713
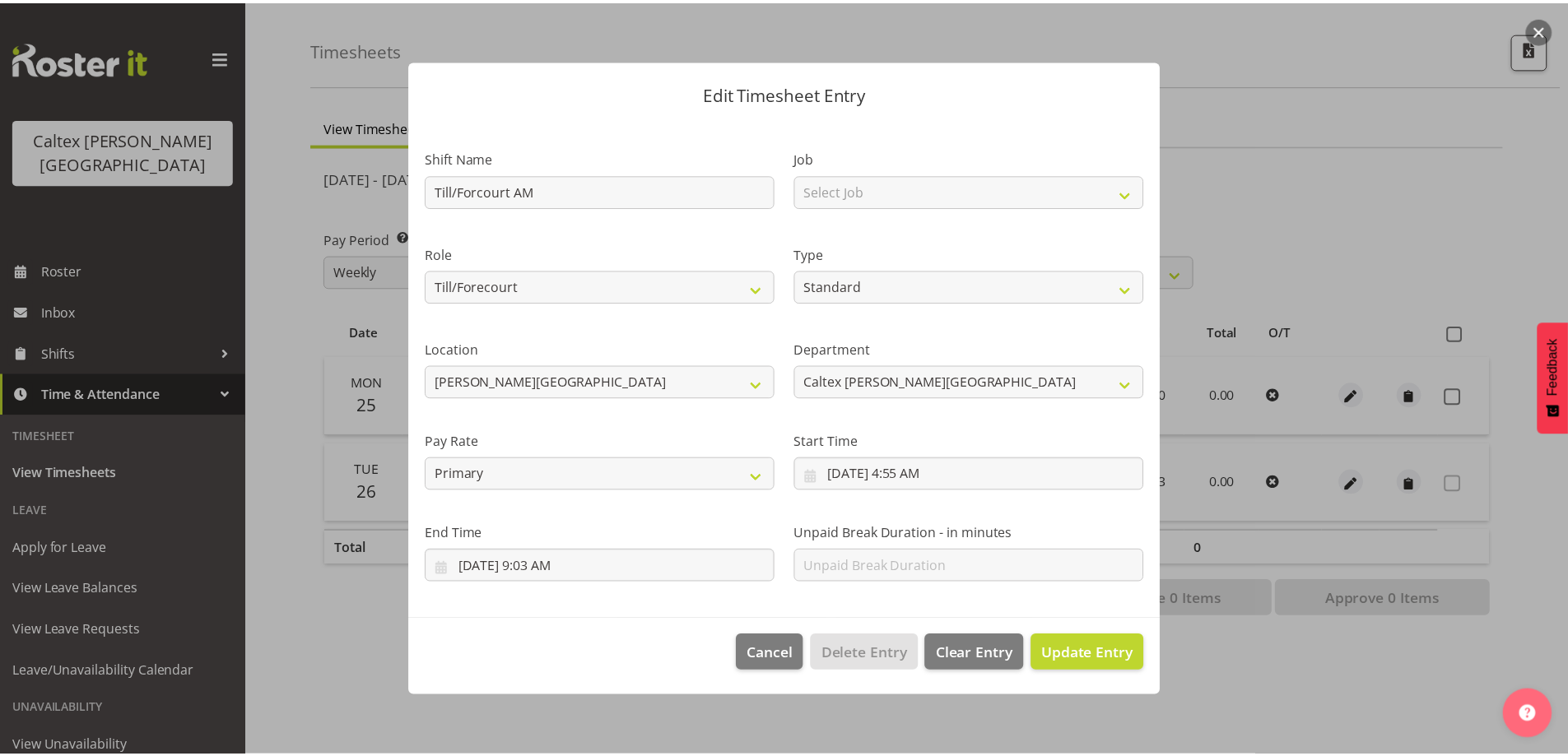
scroll to position [0, 0]
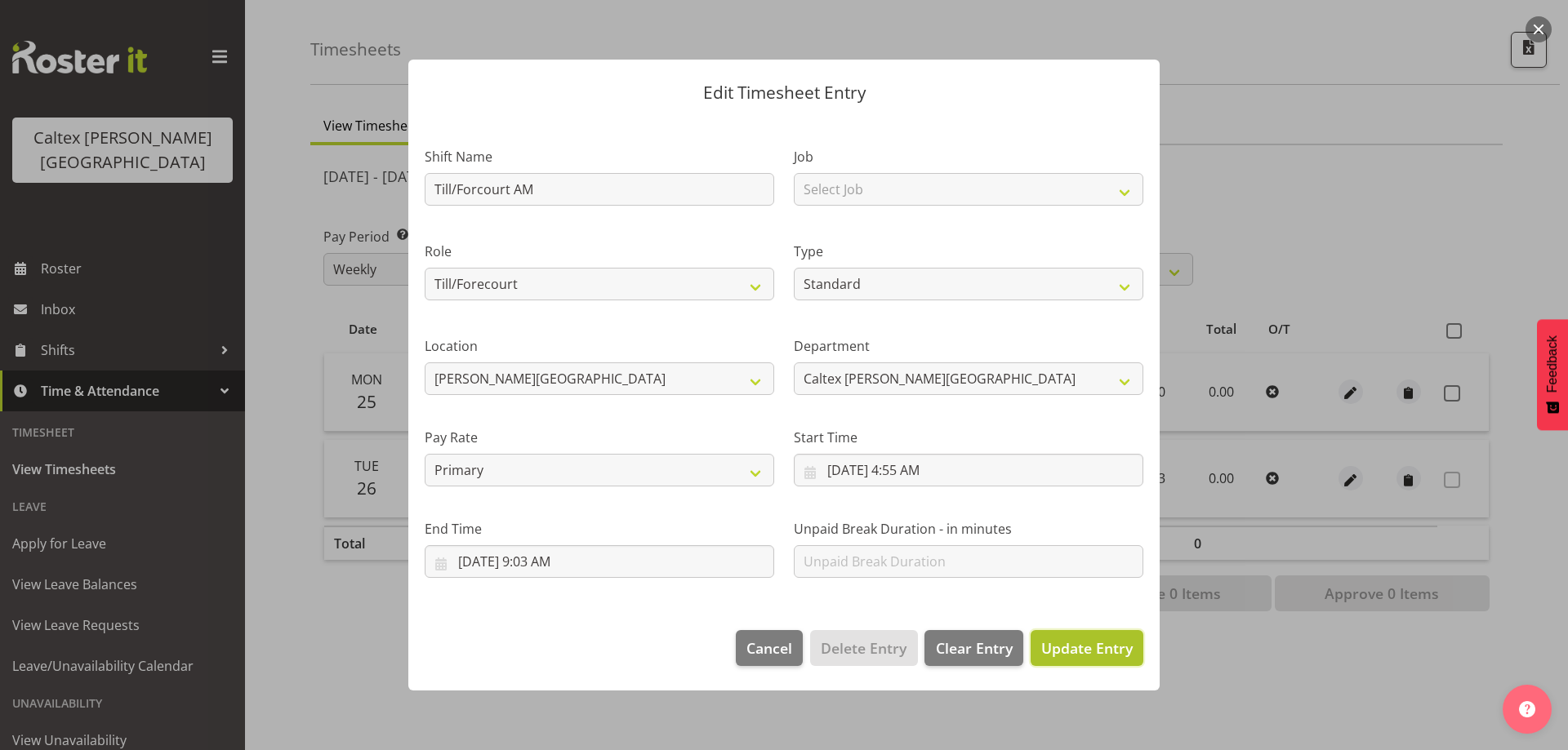
click at [1088, 647] on span "Update Entry" at bounding box center [1086, 647] width 91 height 20
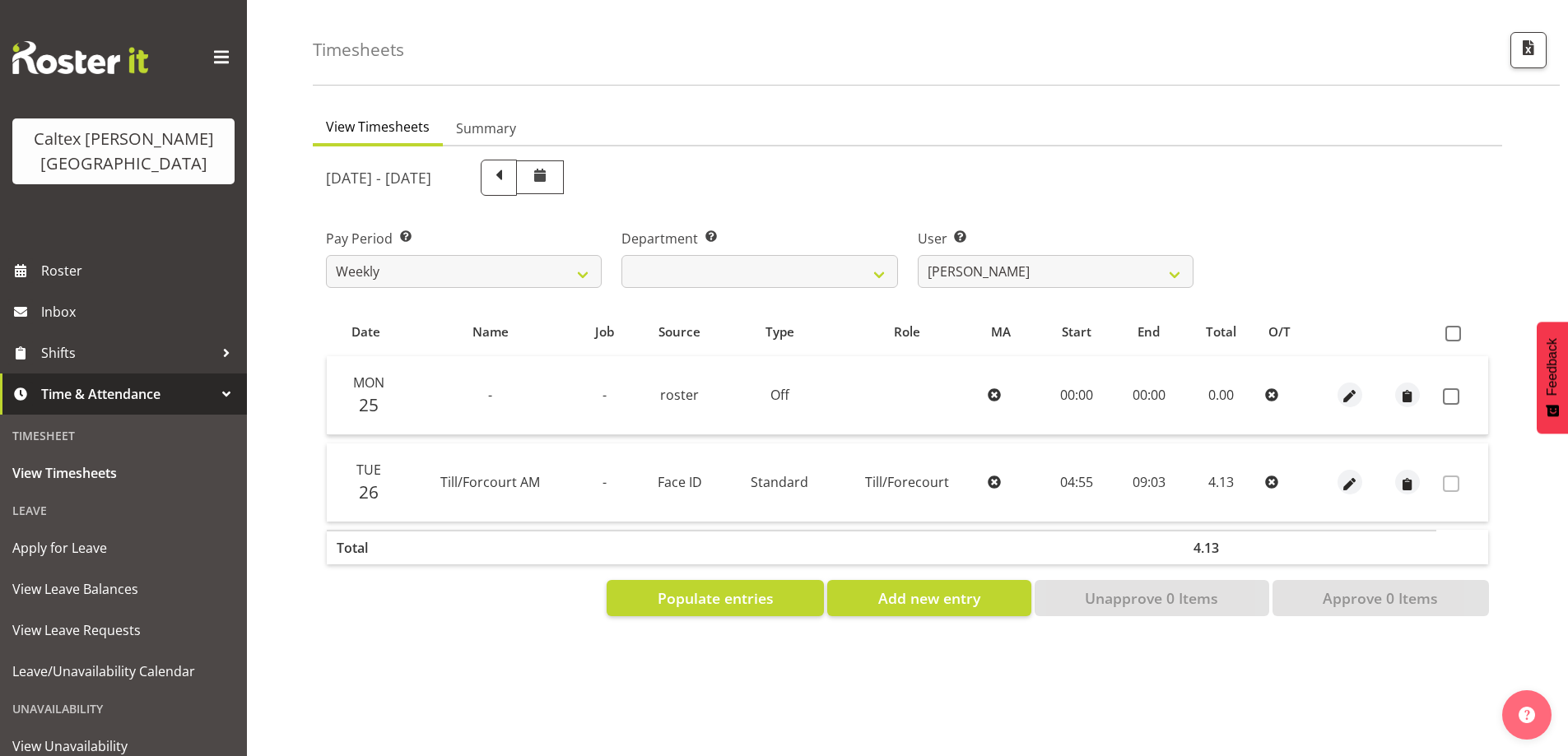
click at [908, 660] on div "View Timesheets Summary August 25th - August 31st 2025 Pay Period Select which …" at bounding box center [940, 427] width 1255 height 658
click at [50, 258] on span "Roster" at bounding box center [140, 271] width 197 height 25
